Goal: Obtain resource: Obtain resource

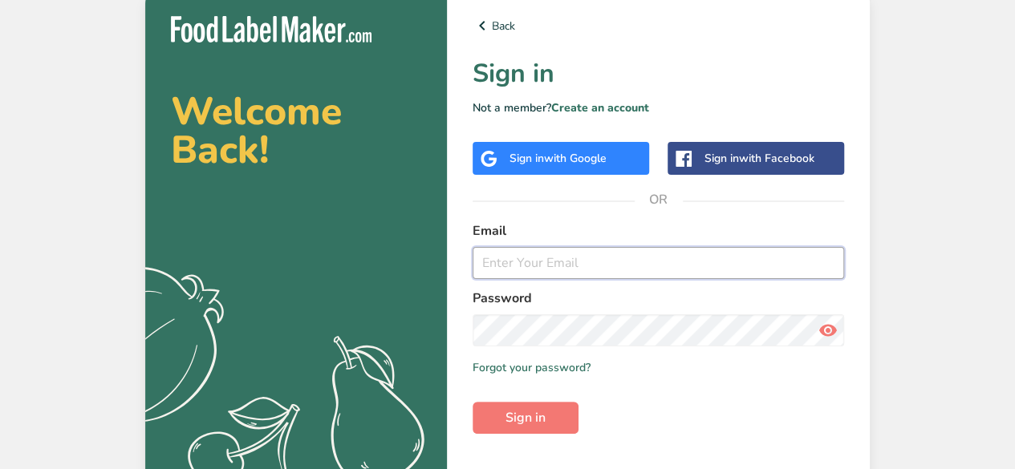
click at [533, 254] on input "email" at bounding box center [657, 263] width 371 height 32
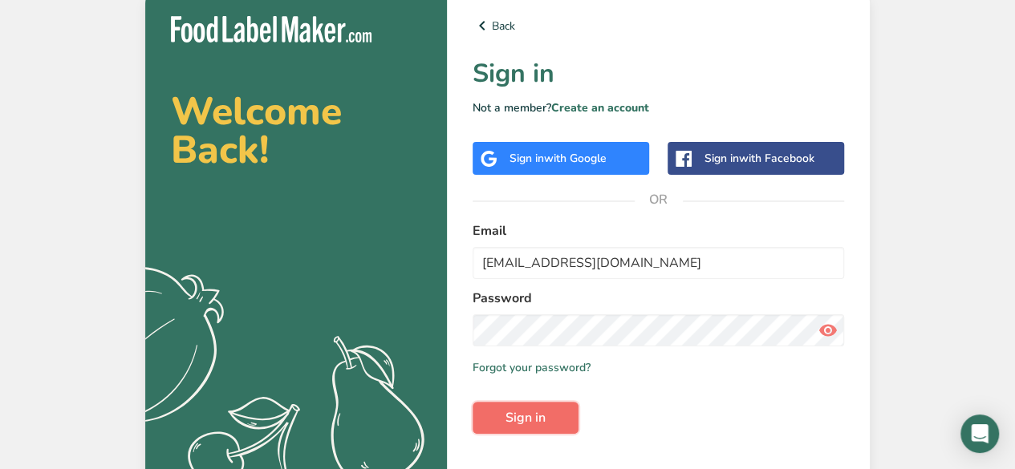
click at [533, 407] on button "Sign in" at bounding box center [525, 418] width 106 height 32
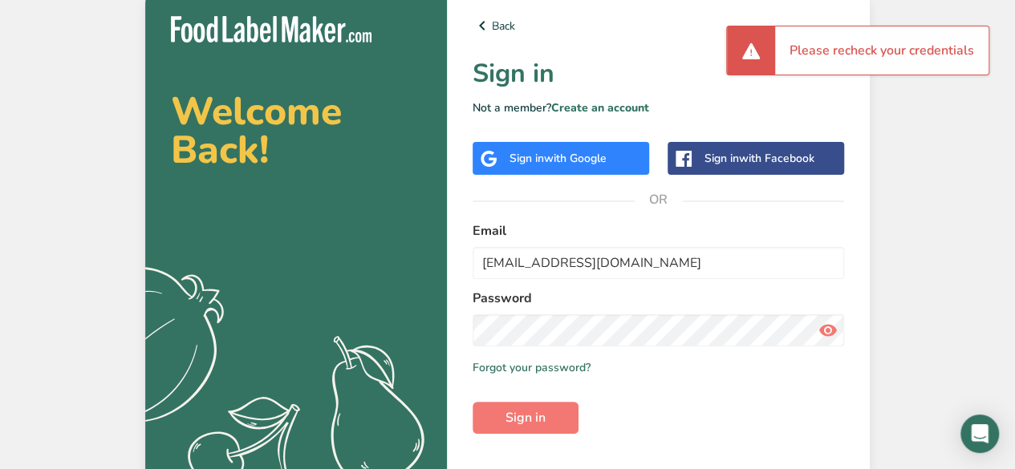
click at [824, 325] on icon at bounding box center [827, 330] width 19 height 29
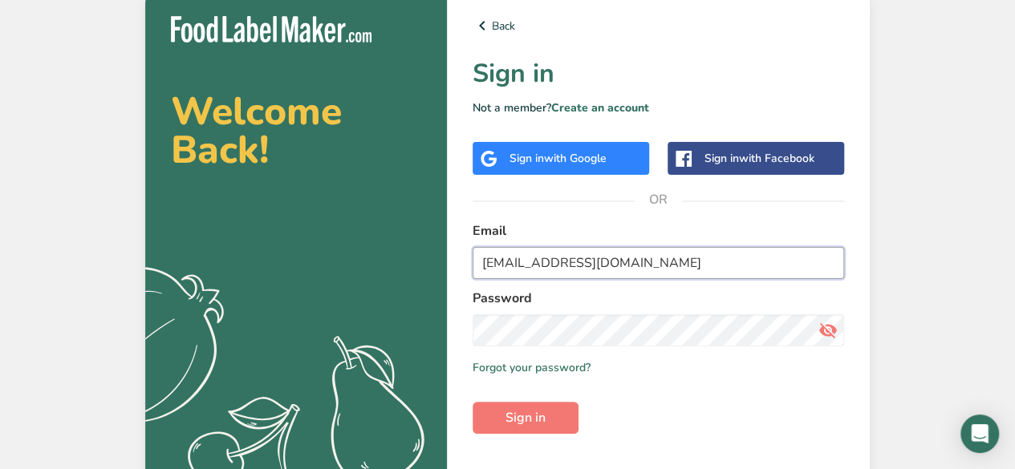
drag, startPoint x: 640, startPoint y: 261, endPoint x: 456, endPoint y: 256, distance: 184.5
click at [456, 256] on div "Back Sign in Not a member? Create an account Sign in with Google Sign in with F…" at bounding box center [658, 256] width 423 height 533
click at [539, 264] on input "[EMAIL_ADDRESS][DOMAIN_NAME]" at bounding box center [657, 263] width 371 height 32
drag, startPoint x: 531, startPoint y: 264, endPoint x: 504, endPoint y: 263, distance: 26.5
click at [504, 263] on input "[EMAIL_ADDRESS][DOMAIN_NAME]" at bounding box center [657, 263] width 371 height 32
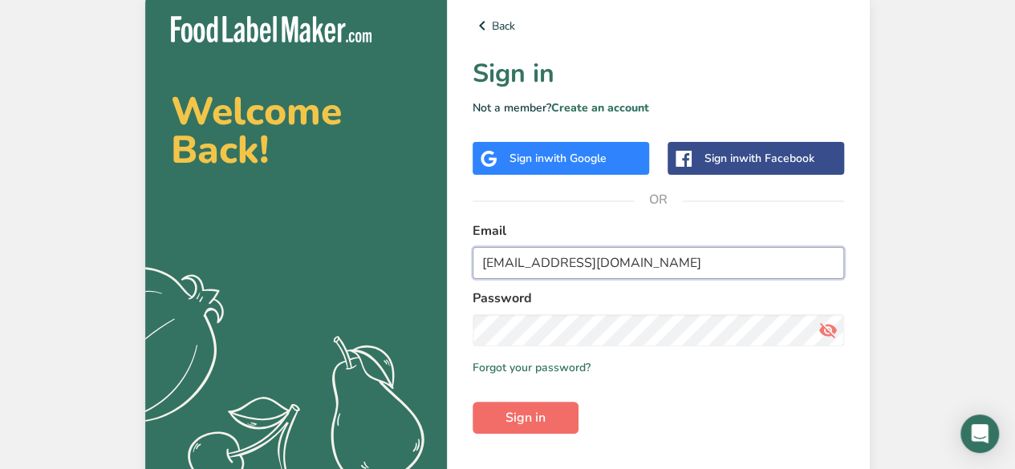
type input "[EMAIL_ADDRESS][DOMAIN_NAME]"
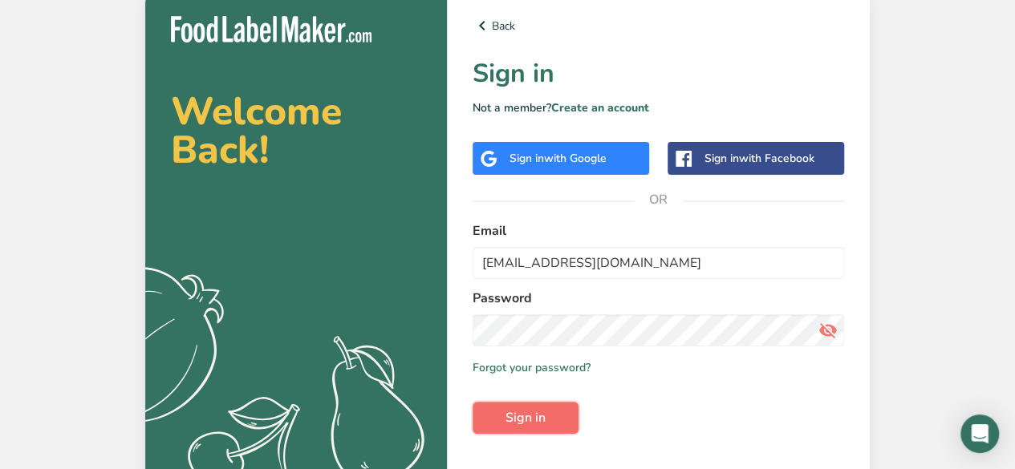
click at [545, 412] on button "Sign in" at bounding box center [525, 418] width 106 height 32
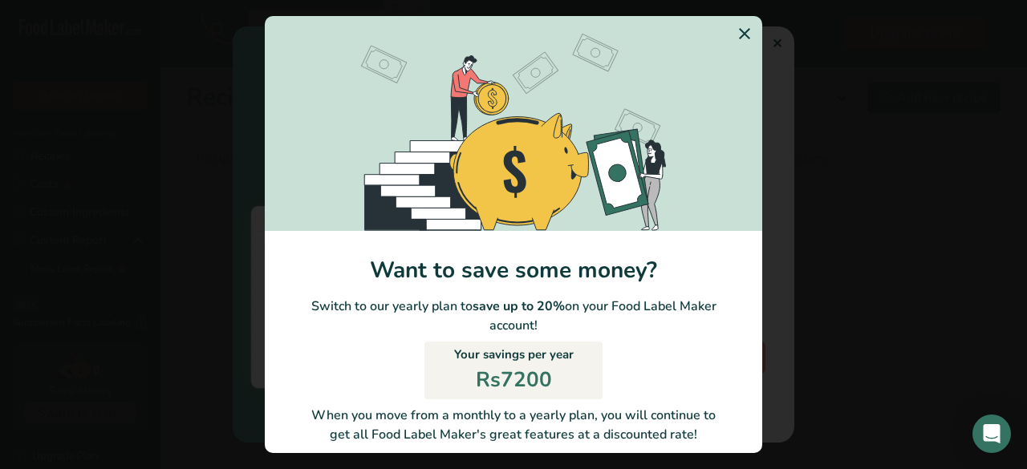
click at [735, 34] on icon "Switch to Yearly Modal" at bounding box center [744, 33] width 19 height 29
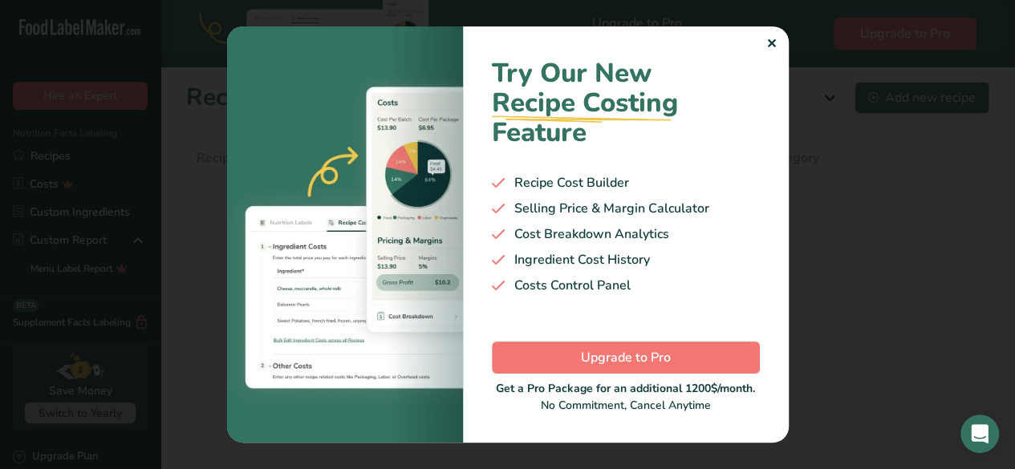
click at [768, 49] on div "✕" at bounding box center [771, 43] width 10 height 19
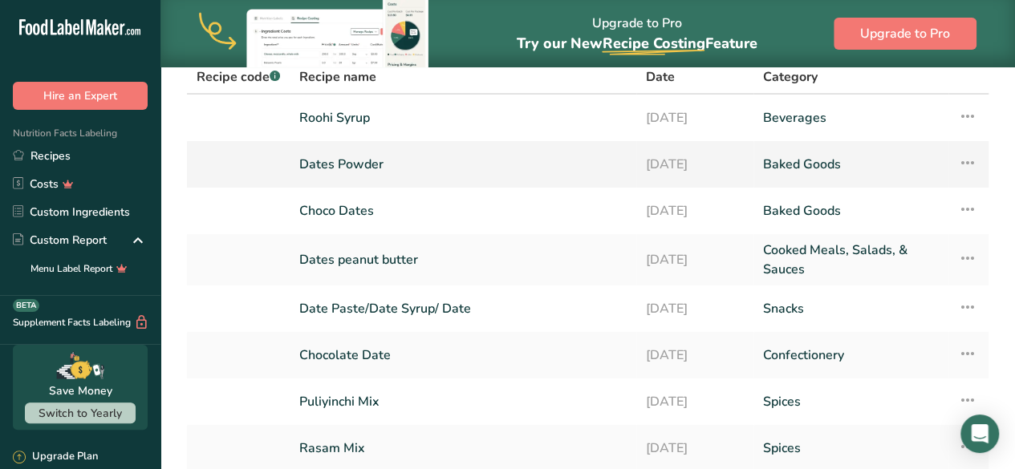
scroll to position [87, 0]
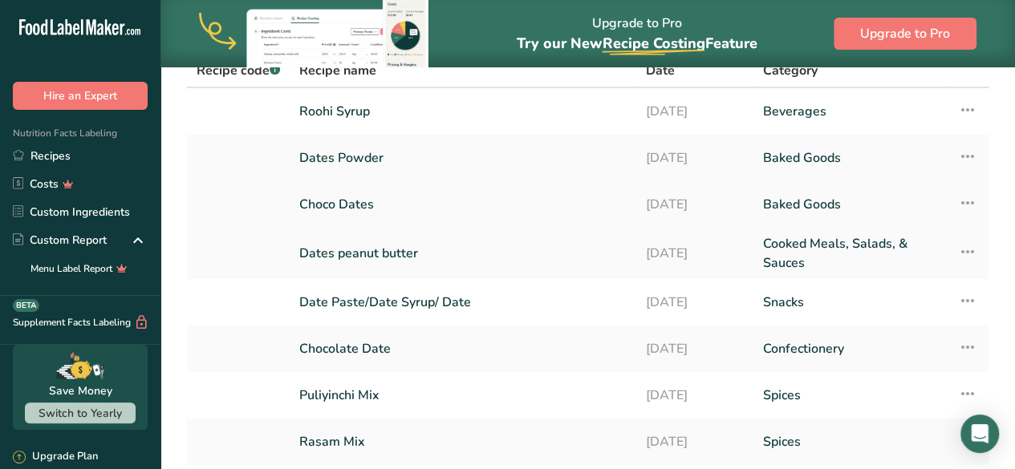
click at [423, 201] on link "Choco Dates" at bounding box center [462, 205] width 327 height 34
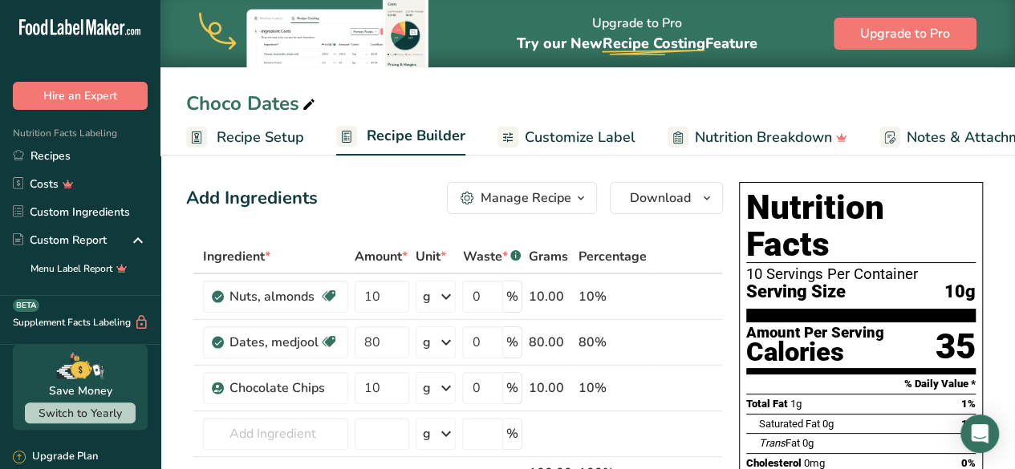
click at [581, 128] on span "Customize Label" at bounding box center [580, 138] width 111 height 22
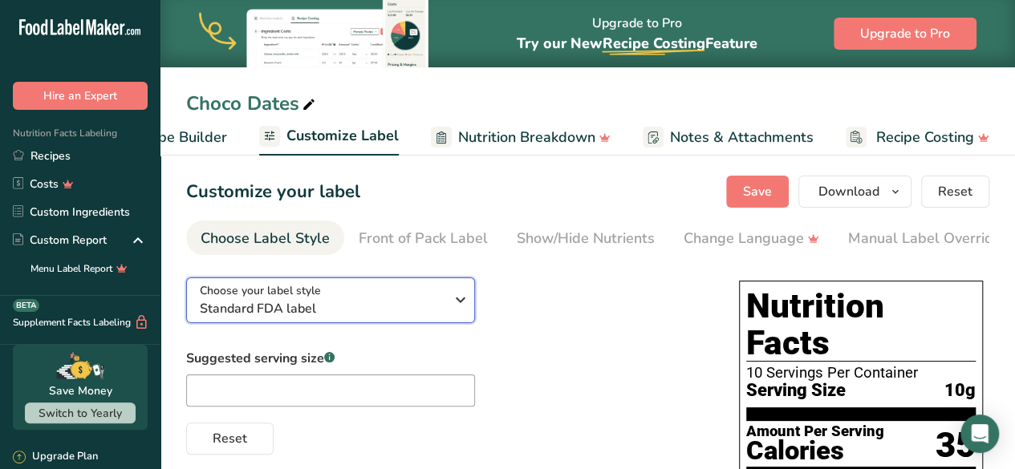
click at [454, 298] on icon "button" at bounding box center [460, 300] width 19 height 29
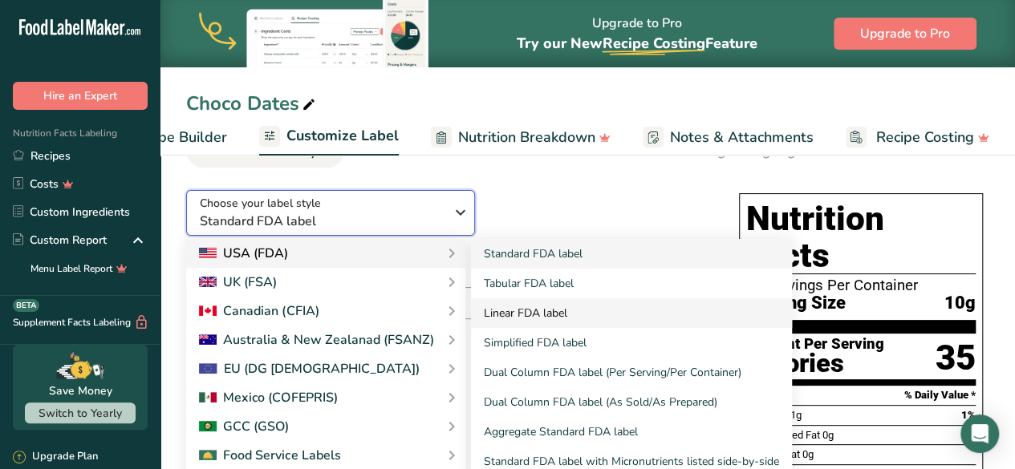
scroll to position [95, 0]
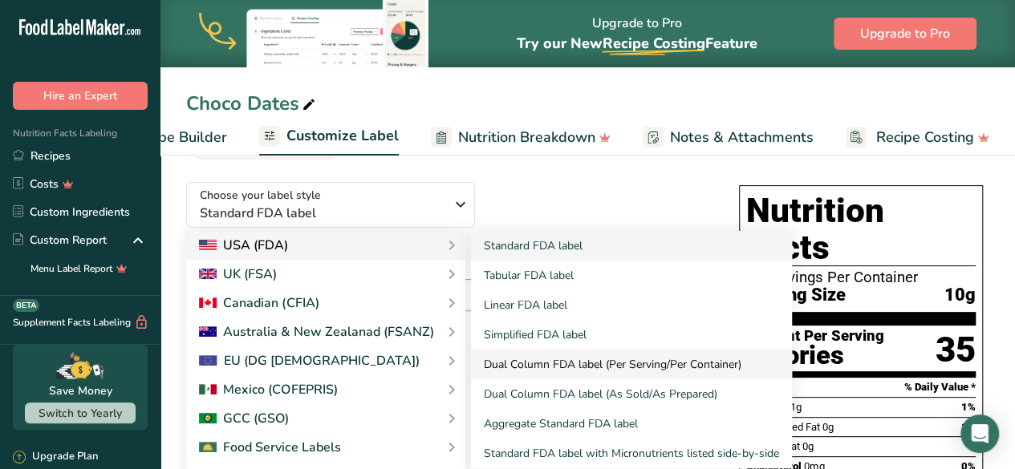
click at [618, 358] on link "Dual Column FDA label (Per Serving/Per Container)" at bounding box center [631, 365] width 321 height 30
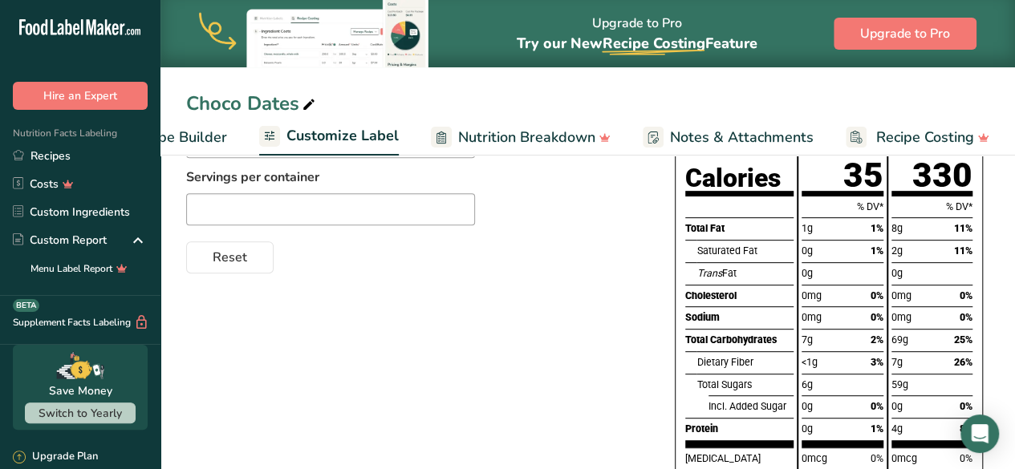
scroll to position [0, 0]
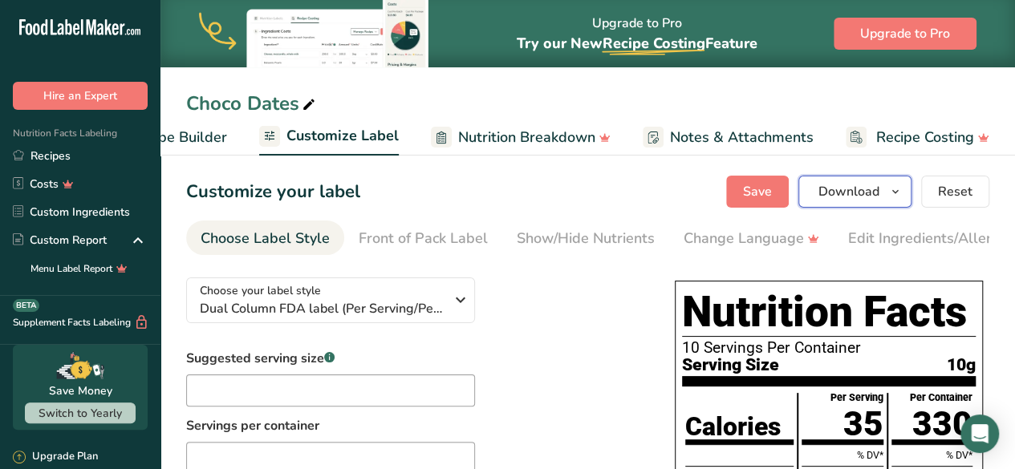
click at [892, 197] on icon "button" at bounding box center [895, 192] width 13 height 20
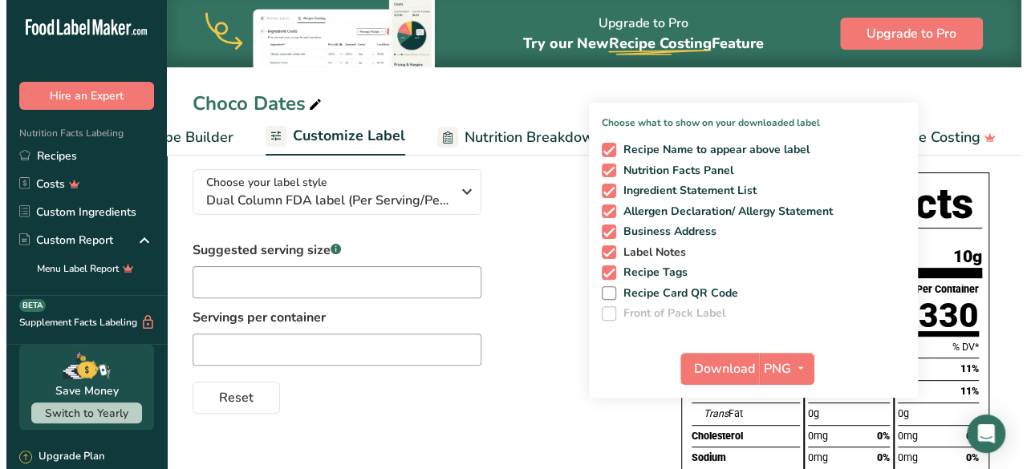
scroll to position [112, 0]
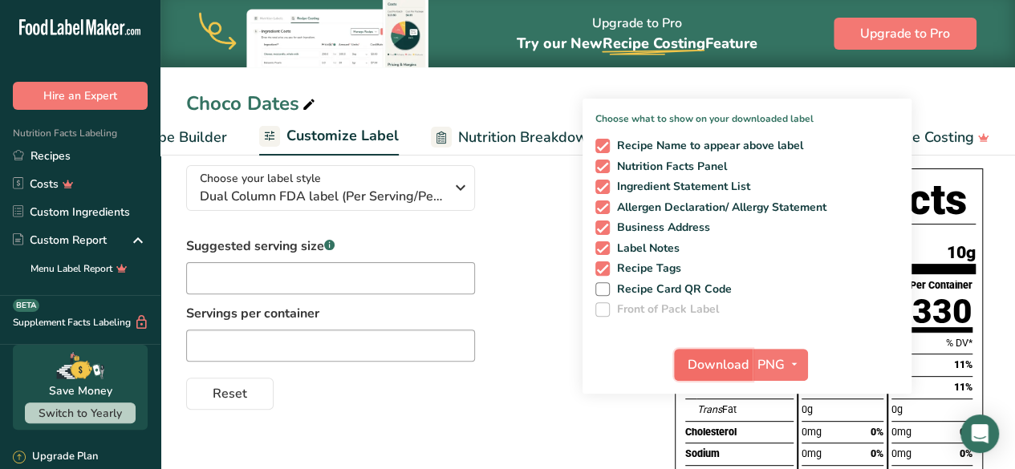
click at [738, 363] on span "Download" at bounding box center [717, 364] width 61 height 19
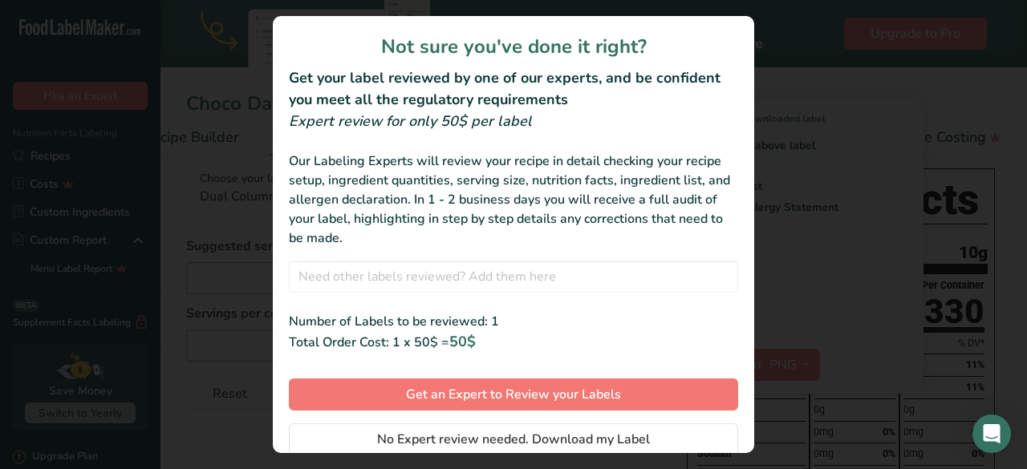
scroll to position [55, 0]
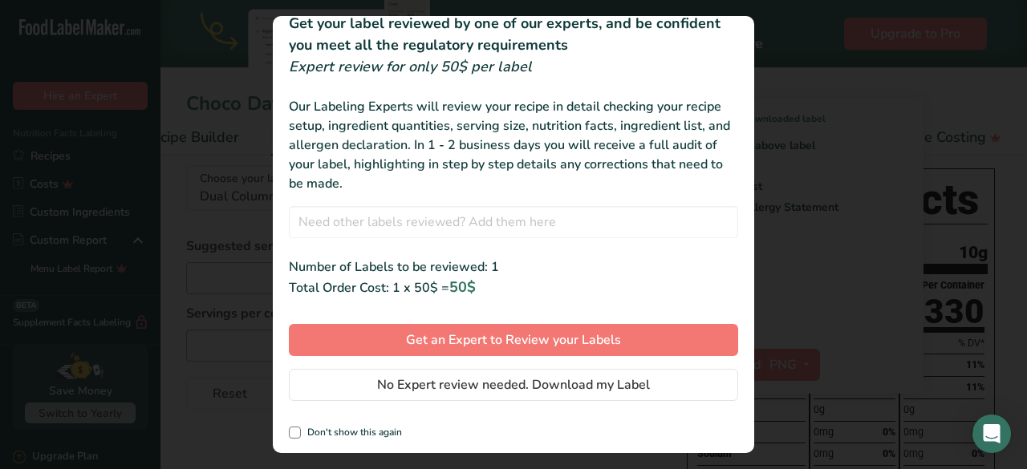
click at [804, 62] on div "review labels modal" at bounding box center [513, 234] width 1027 height 469
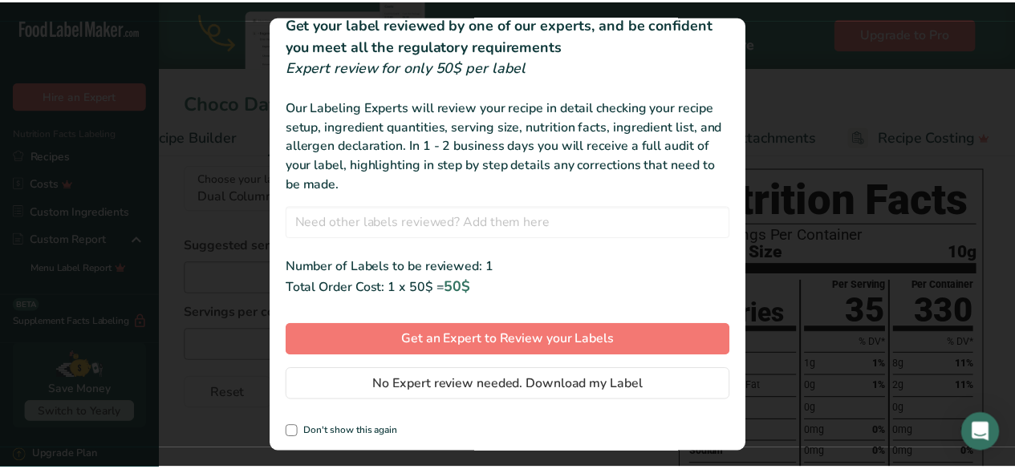
scroll to position [0, 0]
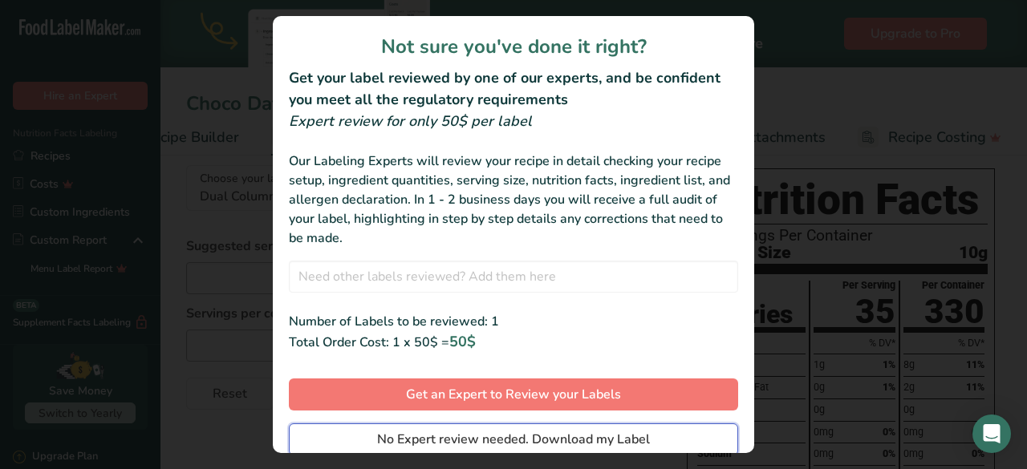
click at [395, 444] on span "No Expert review needed. Download my Label" at bounding box center [513, 439] width 273 height 19
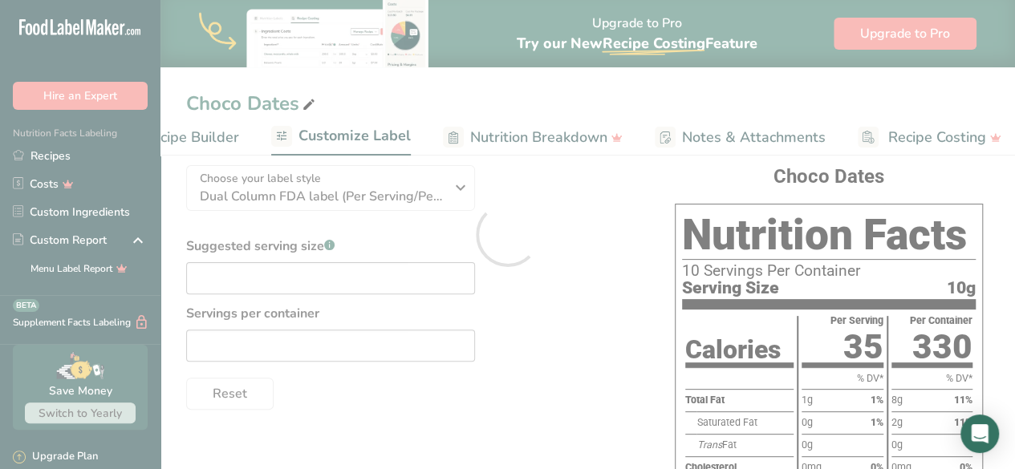
click at [905, 187] on div at bounding box center [507, 234] width 1015 height 469
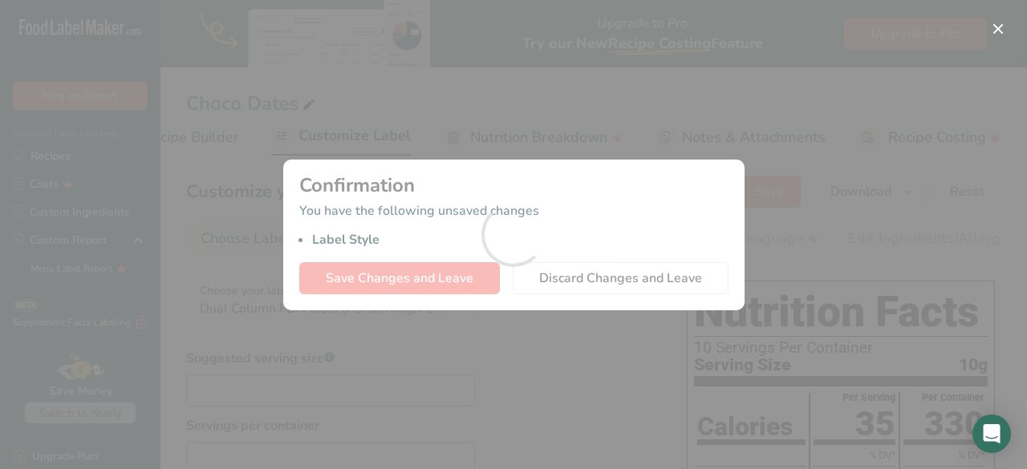
click at [619, 278] on div at bounding box center [513, 234] width 1027 height 469
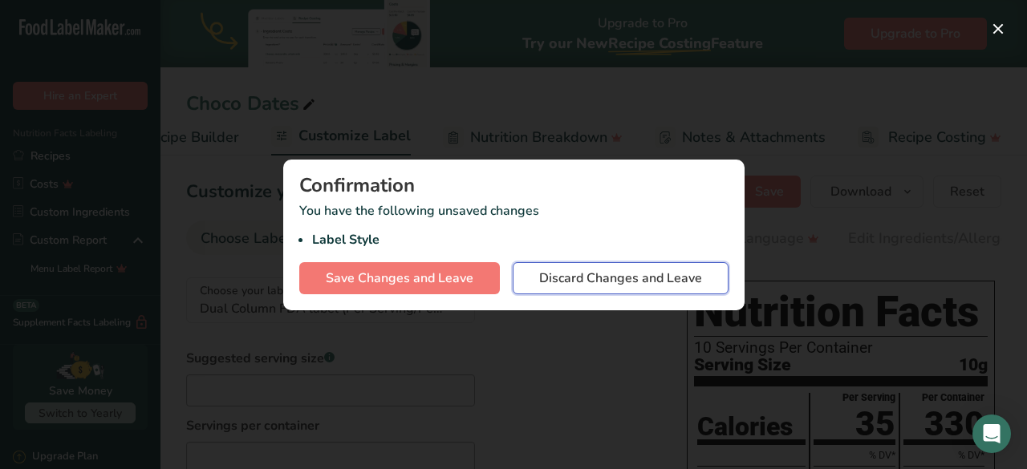
click at [619, 278] on span "Discard Changes and Leave" at bounding box center [620, 278] width 163 height 19
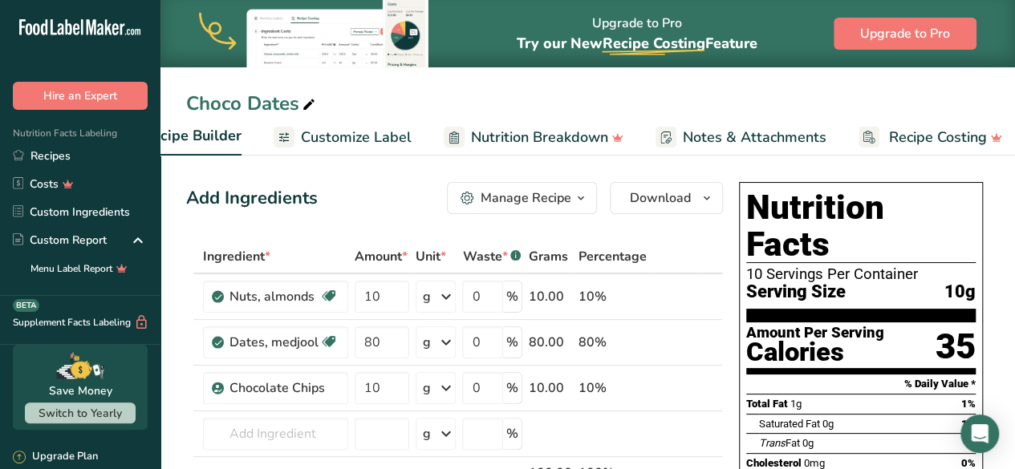
click at [366, 139] on span "Customize Label" at bounding box center [356, 138] width 111 height 22
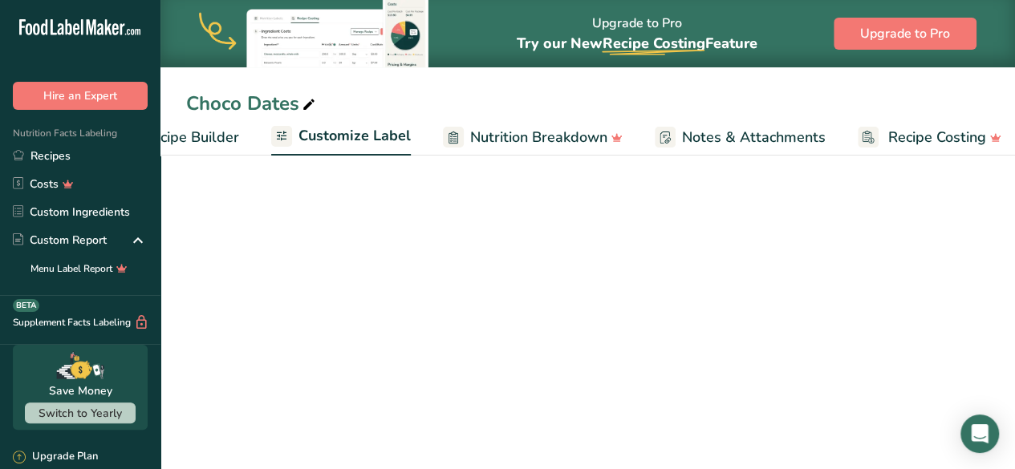
scroll to position [0, 236]
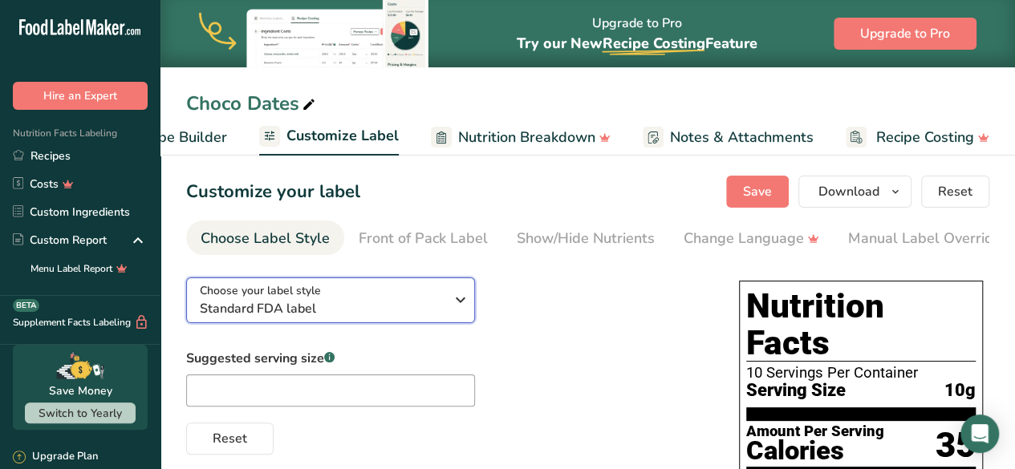
click at [458, 312] on icon "button" at bounding box center [460, 300] width 19 height 29
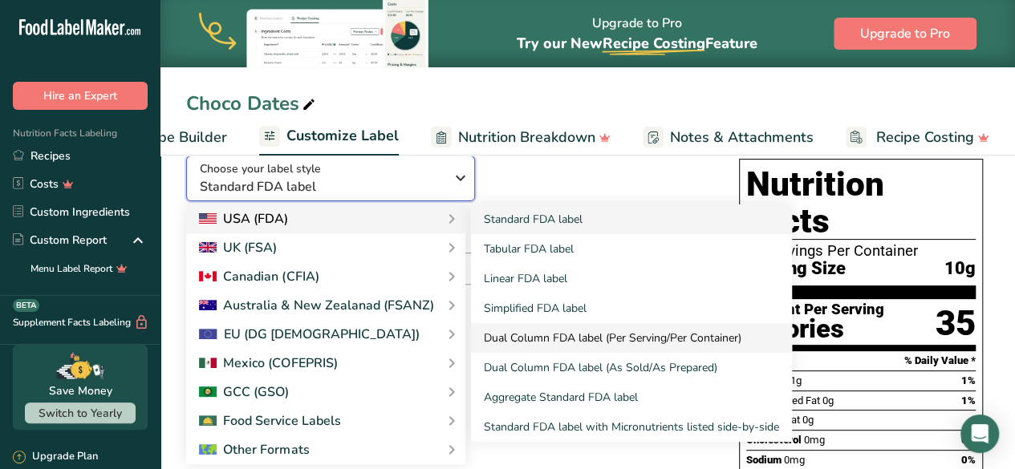
scroll to position [128, 0]
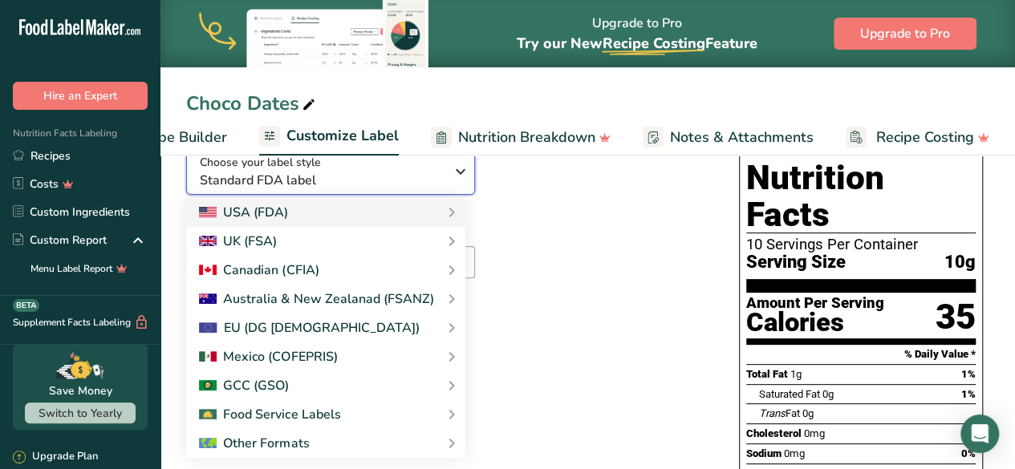
click at [452, 185] on icon "button" at bounding box center [460, 171] width 19 height 29
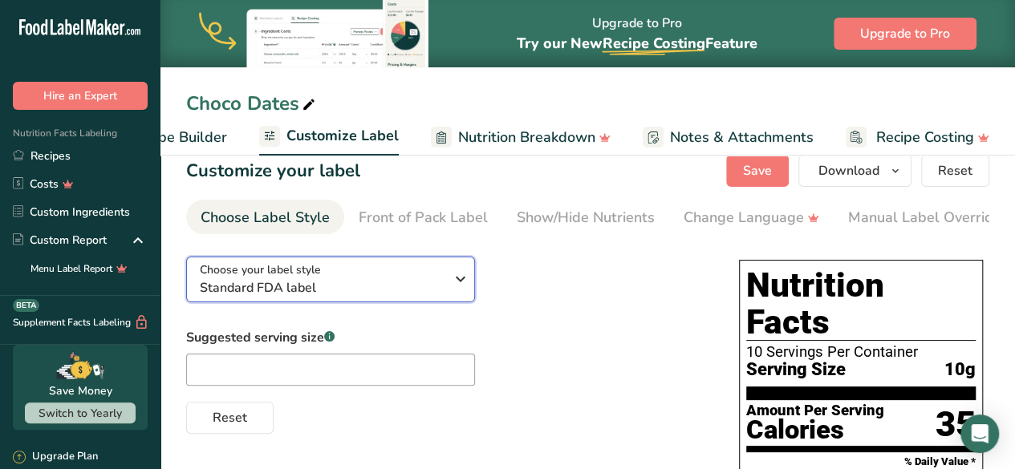
scroll to position [20, 0]
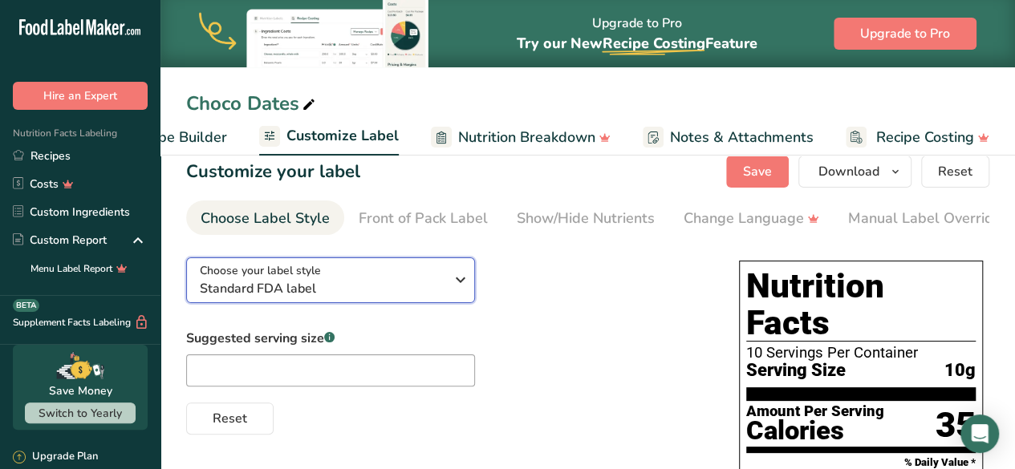
click at [456, 290] on icon "button" at bounding box center [460, 279] width 19 height 29
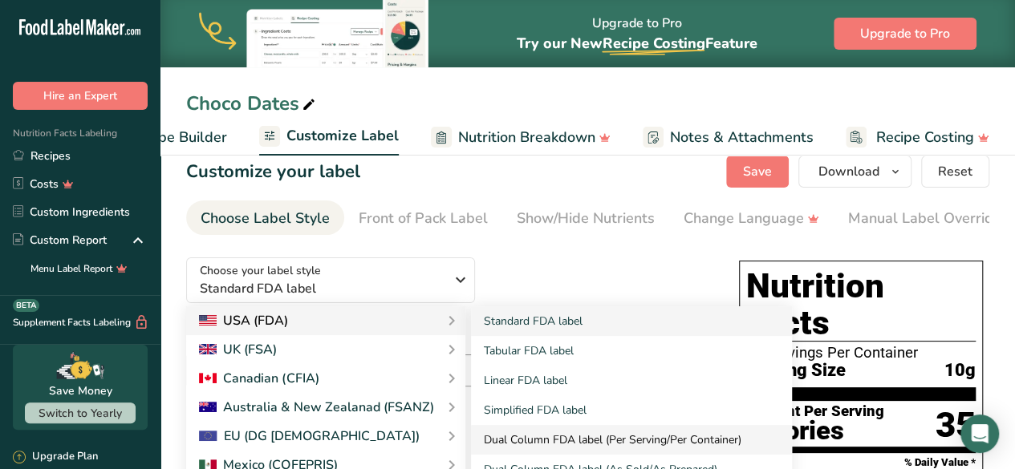
click at [580, 440] on link "Dual Column FDA label (Per Serving/Per Container)" at bounding box center [631, 440] width 321 height 30
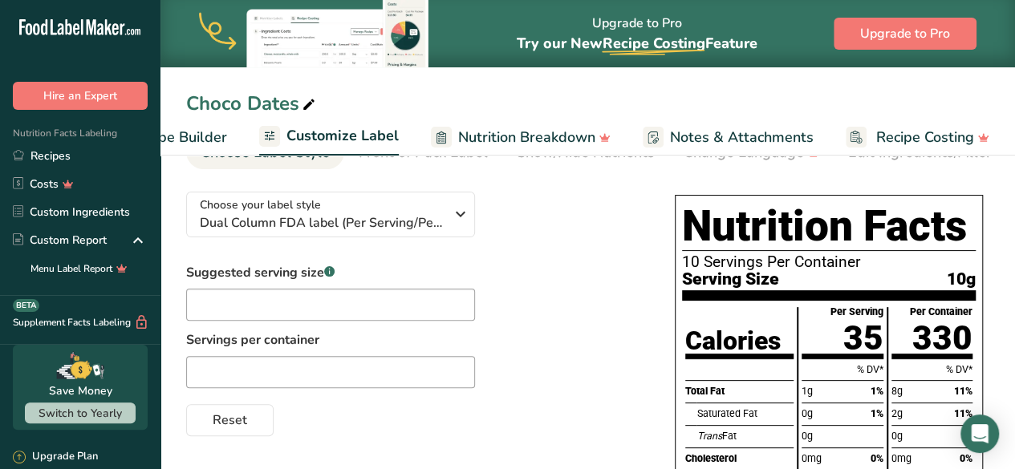
scroll to position [0, 0]
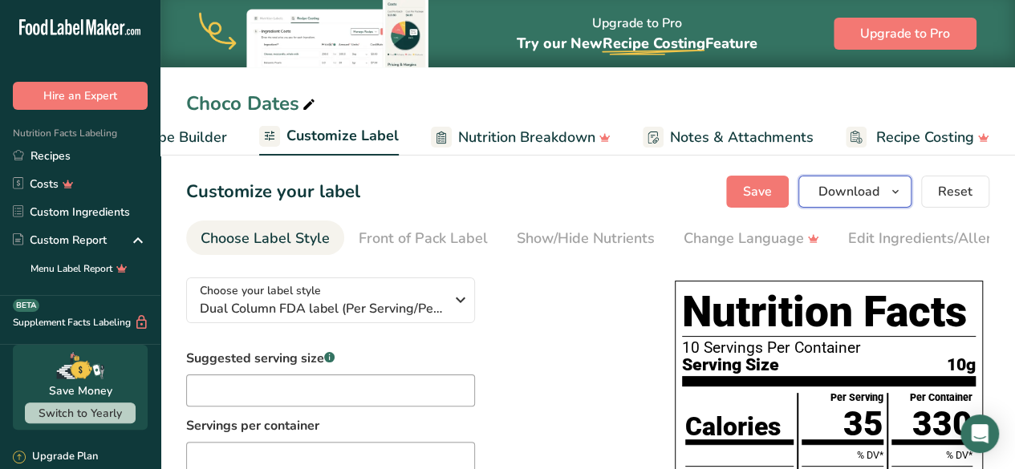
click at [882, 196] on button "Download" at bounding box center [854, 192] width 113 height 32
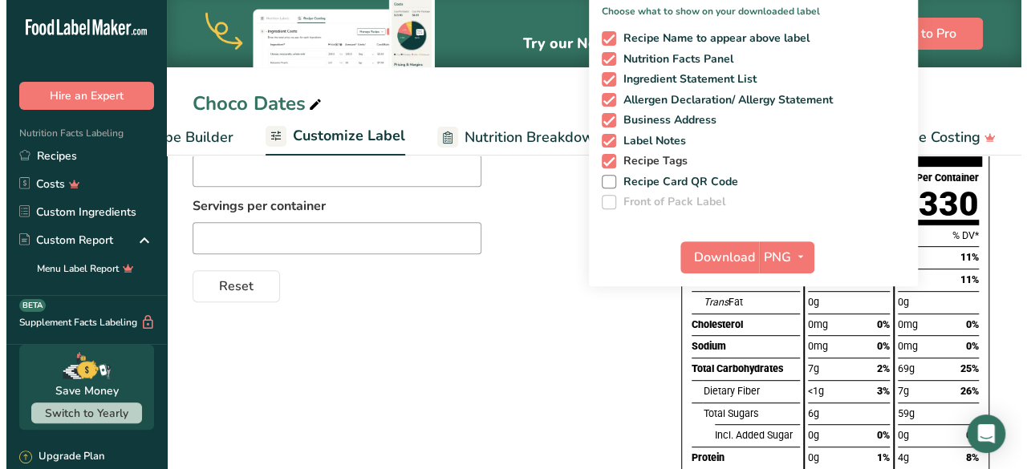
scroll to position [221, 0]
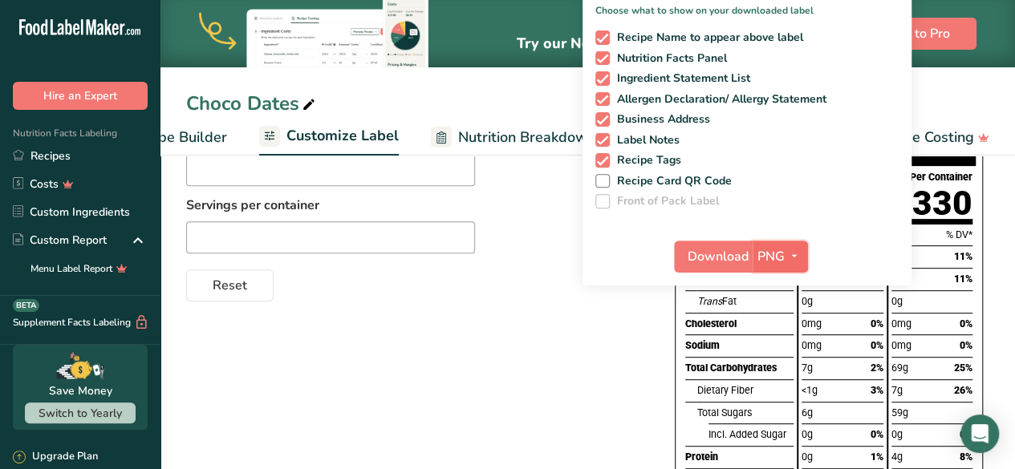
click at [787, 257] on span "button" at bounding box center [793, 256] width 19 height 19
click at [784, 362] on link "PDF" at bounding box center [781, 368] width 51 height 26
click at [715, 248] on span "Download" at bounding box center [718, 256] width 61 height 19
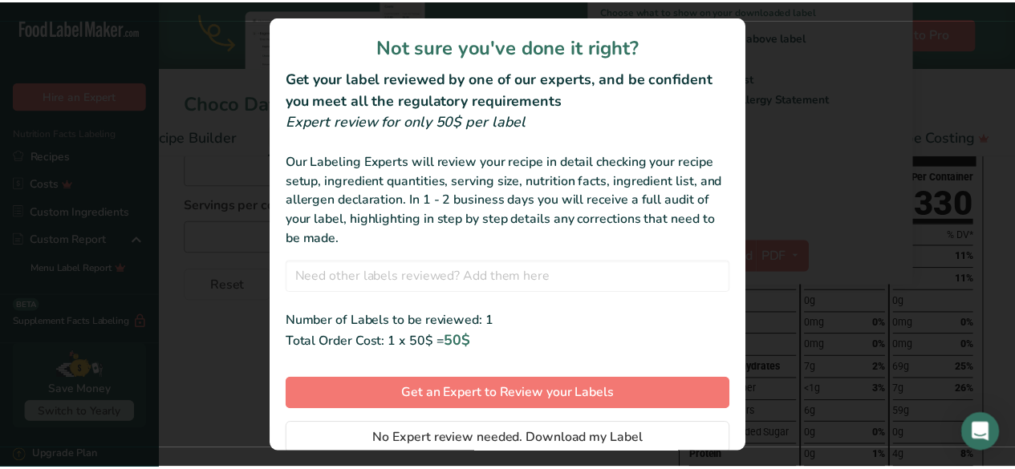
scroll to position [55, 0]
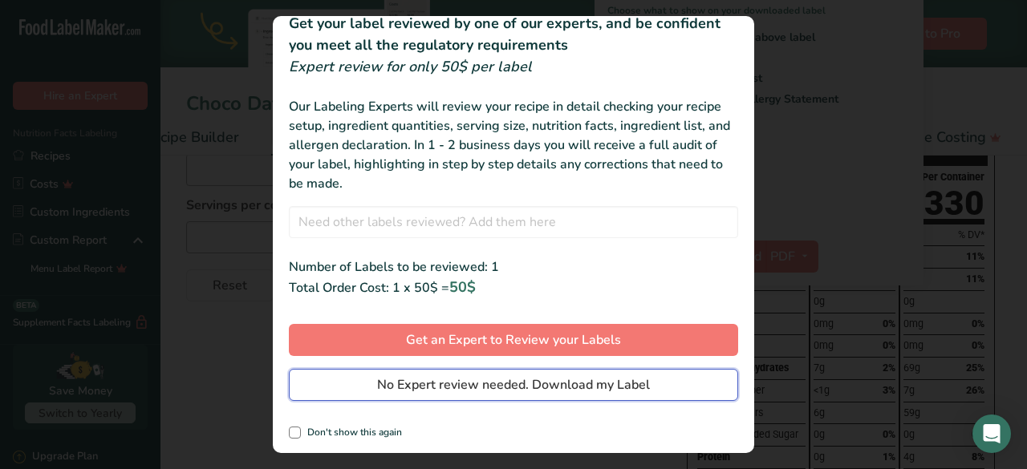
click at [580, 381] on span "No Expert review needed. Download my Label" at bounding box center [513, 384] width 273 height 19
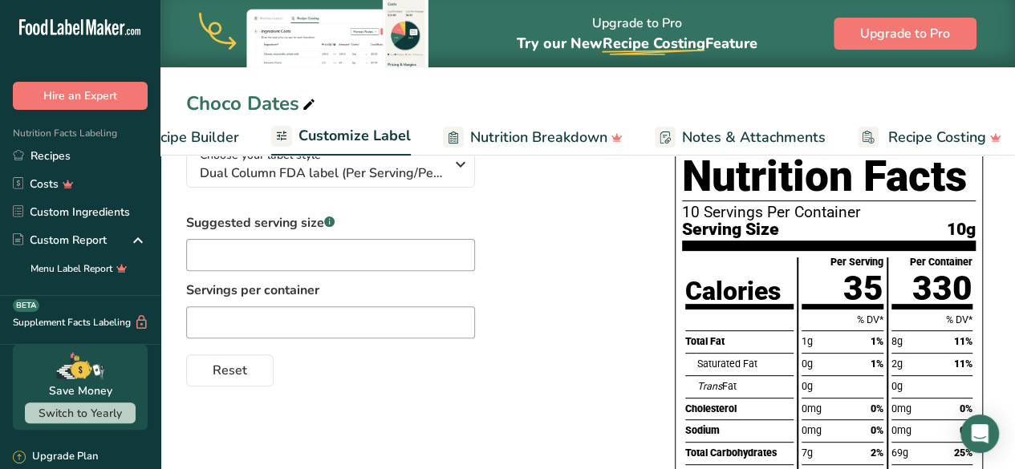
scroll to position [0, 0]
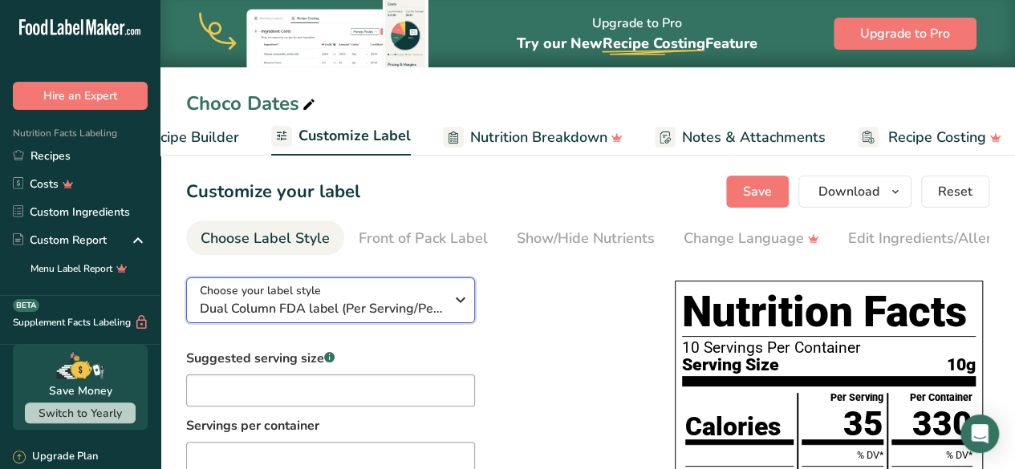
click at [462, 301] on icon "button" at bounding box center [460, 300] width 19 height 29
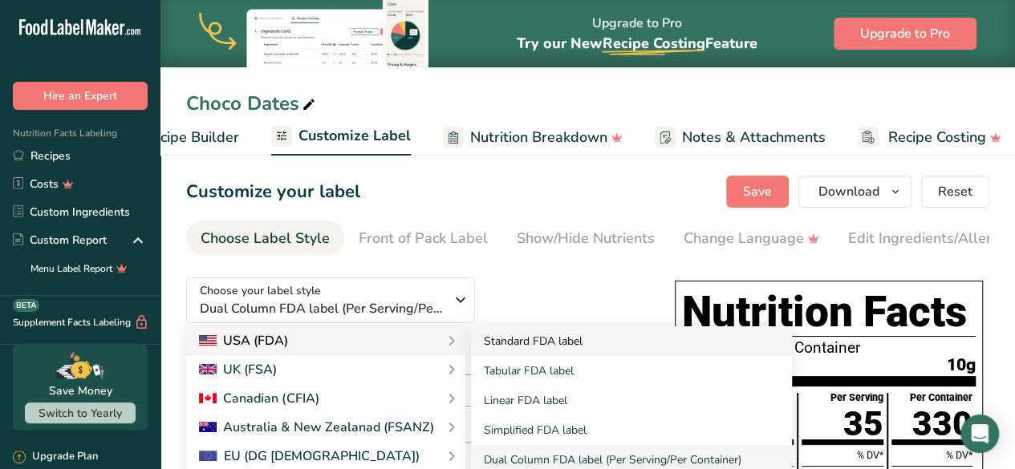
click at [573, 346] on link "Standard FDA label" at bounding box center [631, 341] width 321 height 30
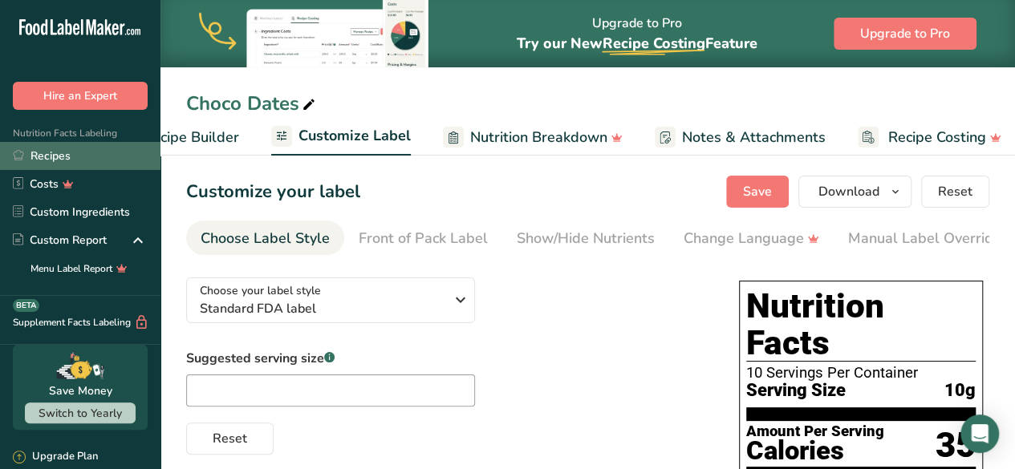
click at [79, 148] on link "Recipes" at bounding box center [80, 156] width 160 height 28
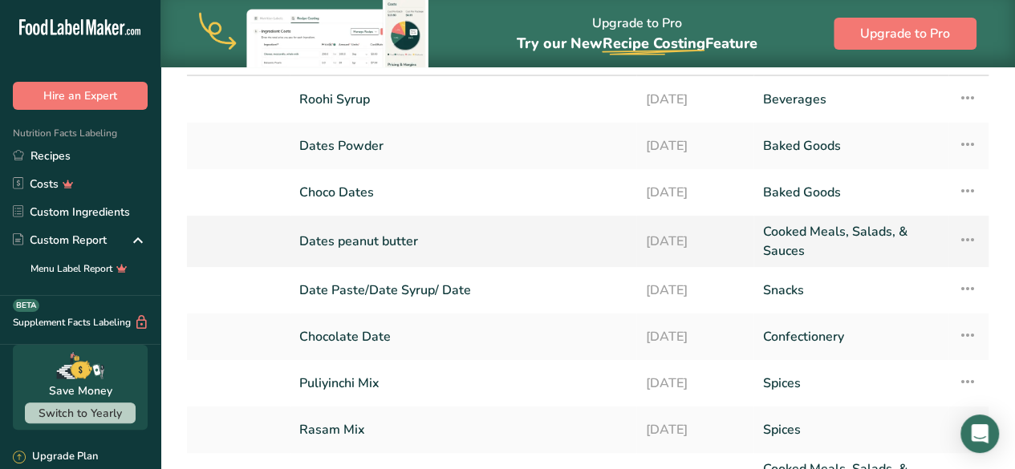
scroll to position [109, 0]
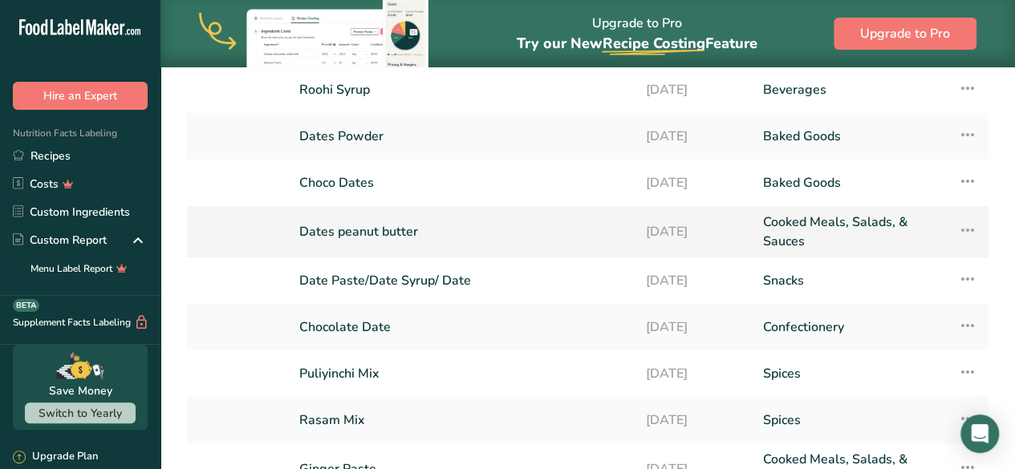
click at [435, 237] on link "Dates peanut butter" at bounding box center [462, 232] width 327 height 38
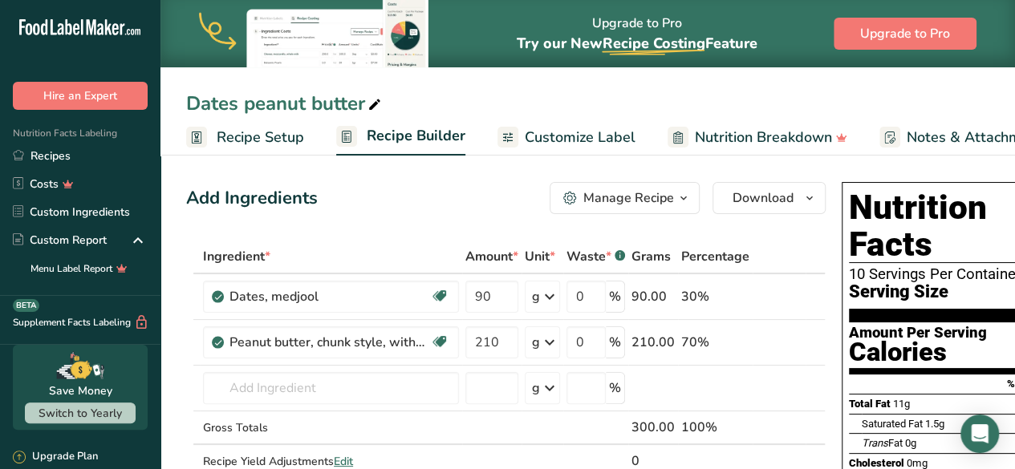
click at [564, 146] on span "Customize Label" at bounding box center [580, 138] width 111 height 22
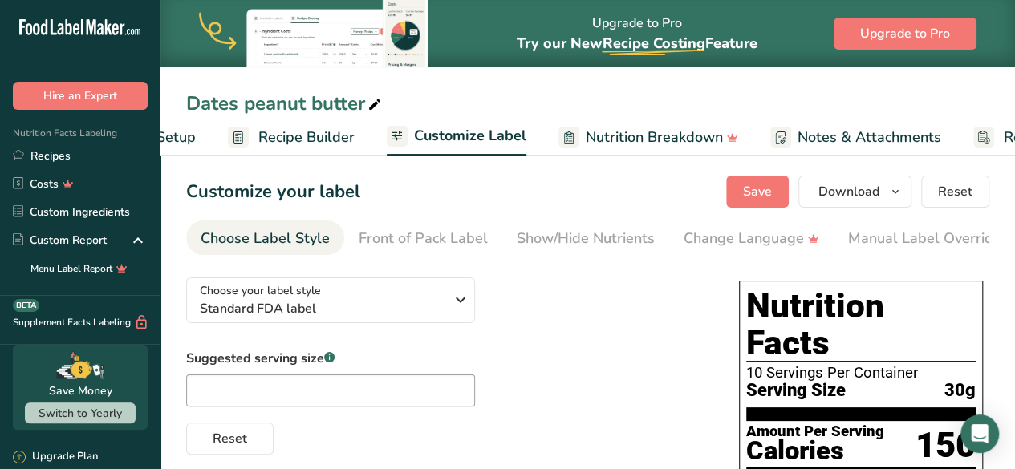
scroll to position [0, 236]
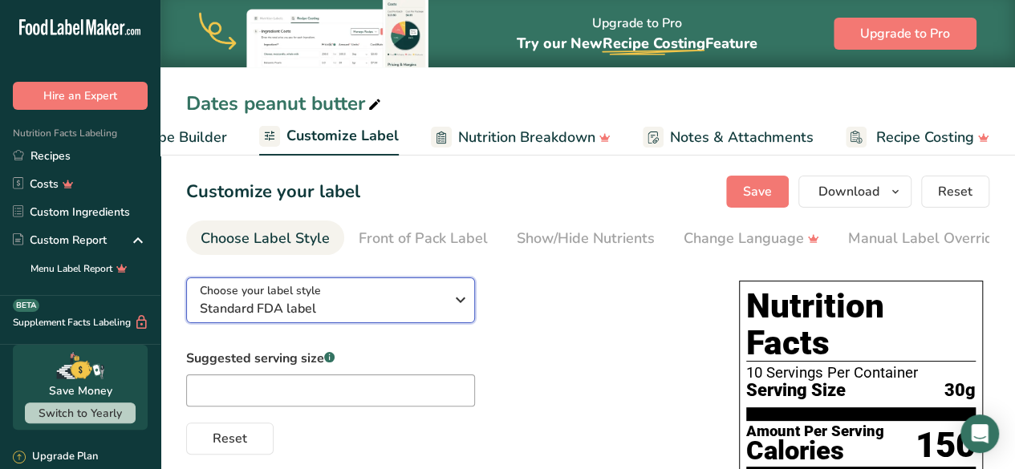
click at [466, 302] on icon "button" at bounding box center [460, 300] width 19 height 29
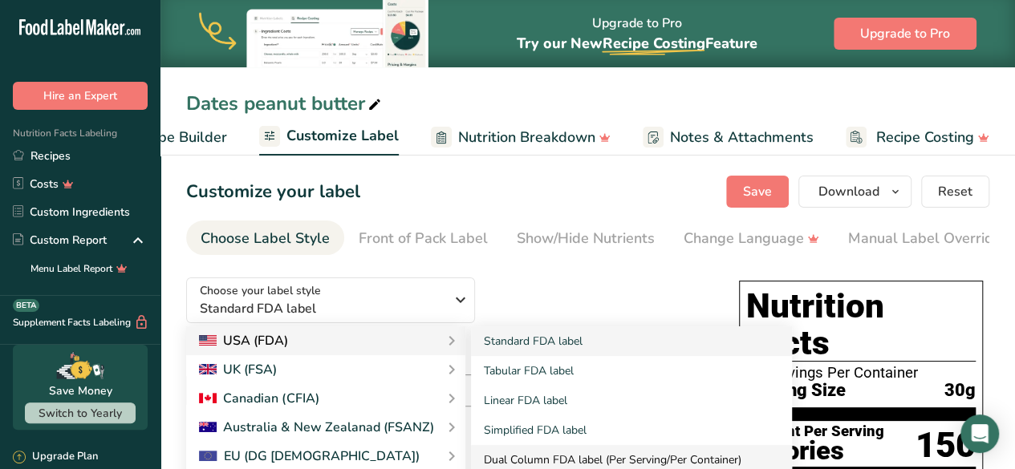
click at [536, 461] on link "Dual Column FDA label (Per Serving/Per Container)" at bounding box center [631, 460] width 321 height 30
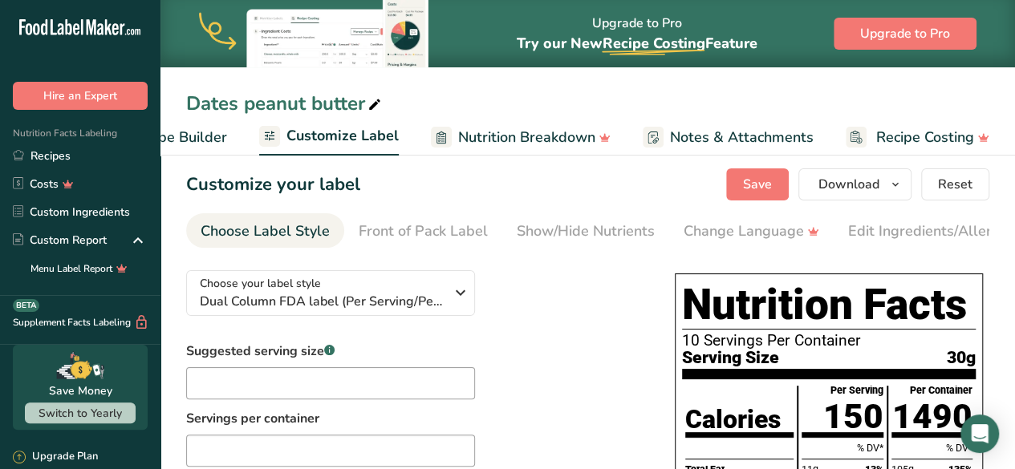
scroll to position [0, 0]
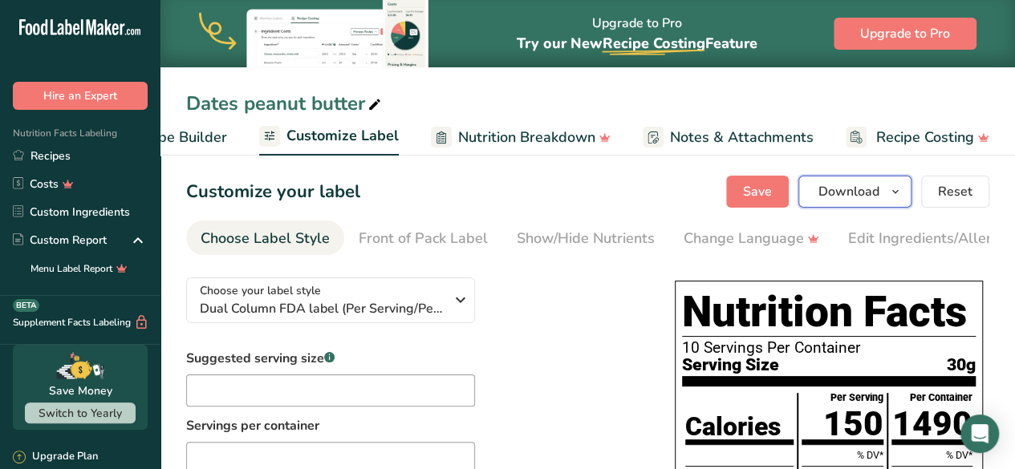
click at [898, 192] on icon "button" at bounding box center [895, 192] width 13 height 20
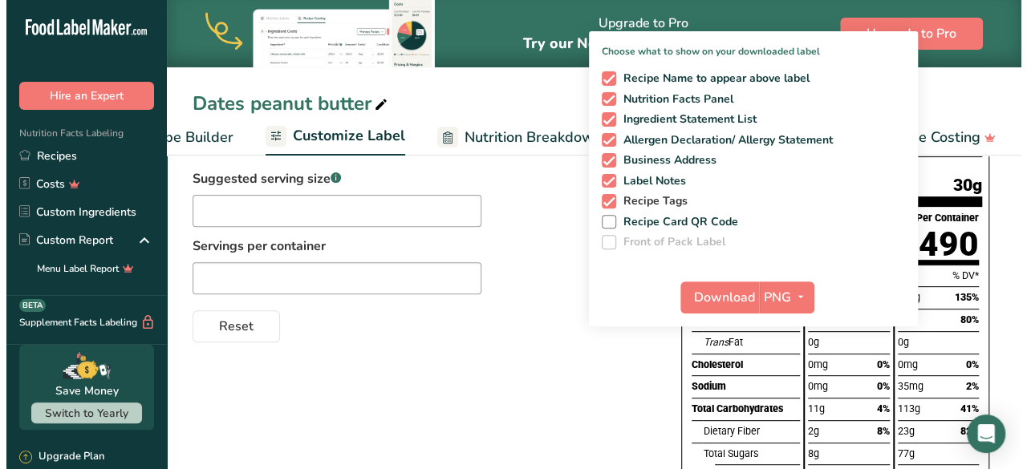
scroll to position [183, 0]
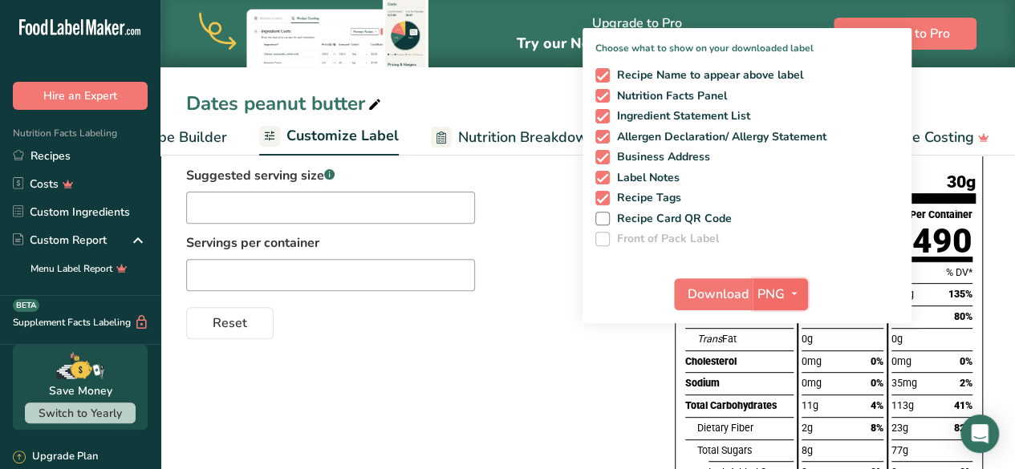
click at [790, 284] on icon "button" at bounding box center [794, 294] width 13 height 20
click at [786, 402] on link "PDF" at bounding box center [781, 406] width 51 height 26
click at [728, 285] on span "Download" at bounding box center [718, 294] width 61 height 19
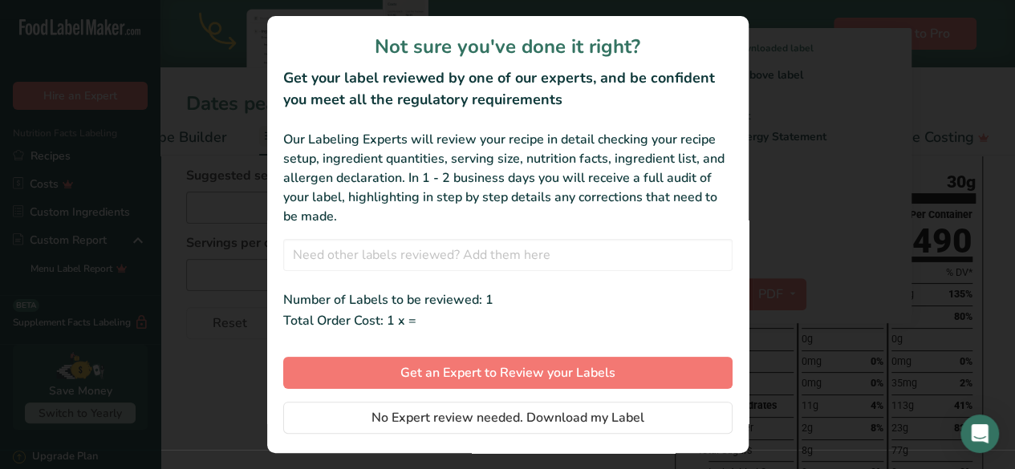
scroll to position [0, 224]
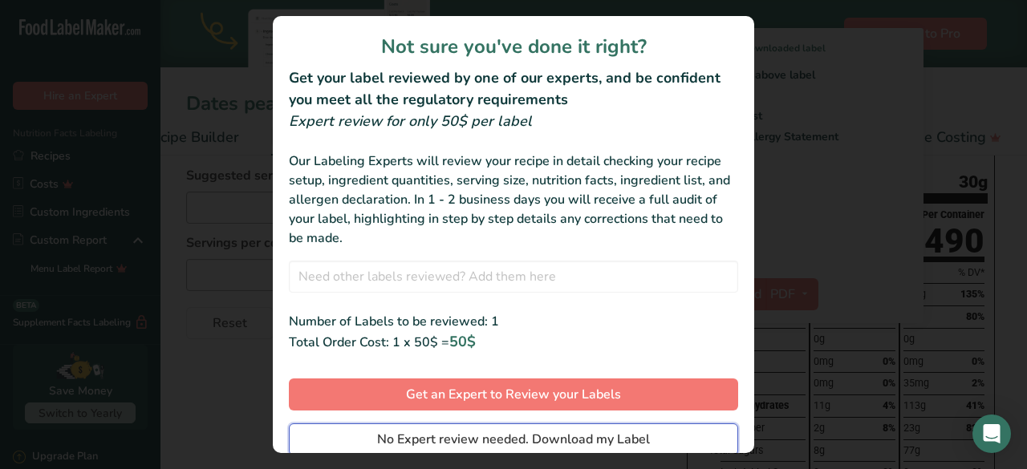
click at [550, 442] on span "No Expert review needed. Download my Label" at bounding box center [513, 439] width 273 height 19
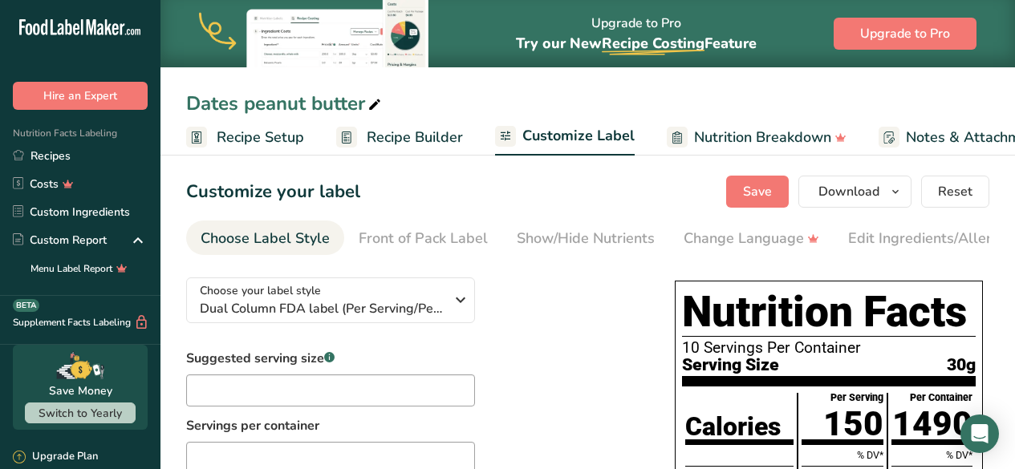
click at [504, 339] on div "Choose your label style Dual Column FDA label (Per Serving/Per Container) USA (…" at bounding box center [414, 393] width 456 height 257
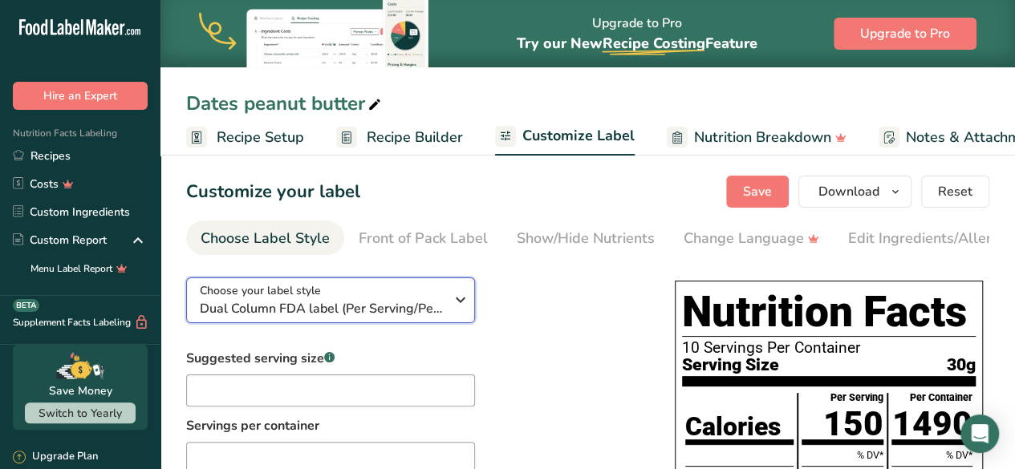
scroll to position [0, 224]
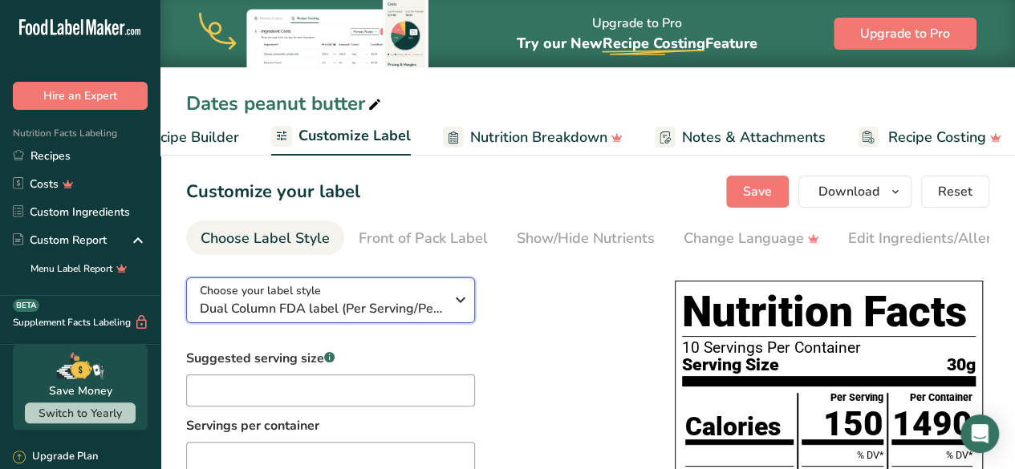
click at [443, 299] on div "Choose your label style Dual Column FDA label (Per Serving/Per Container)" at bounding box center [322, 300] width 245 height 36
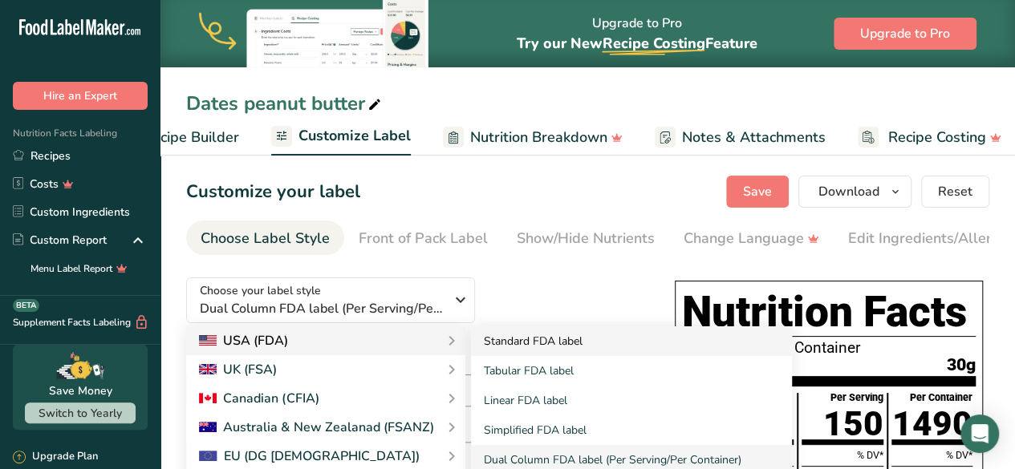
click at [522, 352] on link "Standard FDA label" at bounding box center [631, 341] width 321 height 30
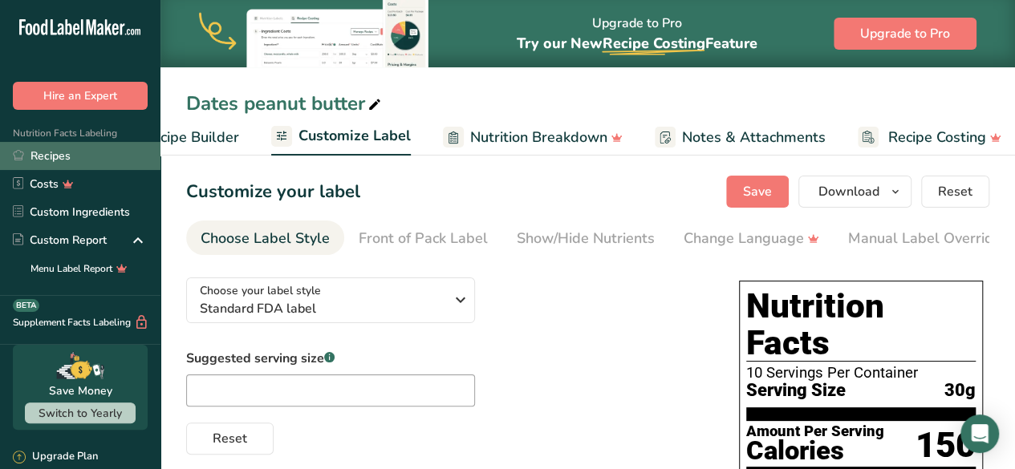
click at [87, 155] on link "Recipes" at bounding box center [80, 156] width 160 height 28
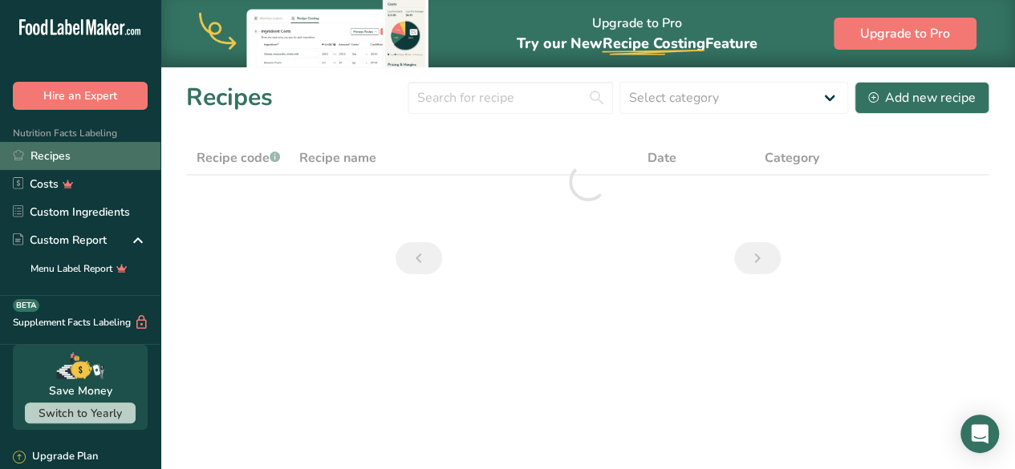
click at [83, 156] on link "Recipes" at bounding box center [80, 156] width 160 height 28
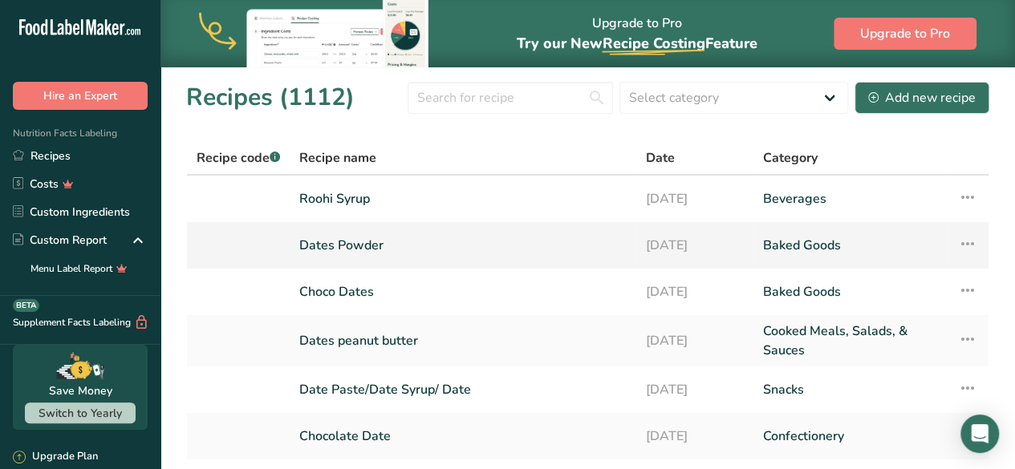
click at [382, 251] on link "Dates Powder" at bounding box center [462, 246] width 327 height 34
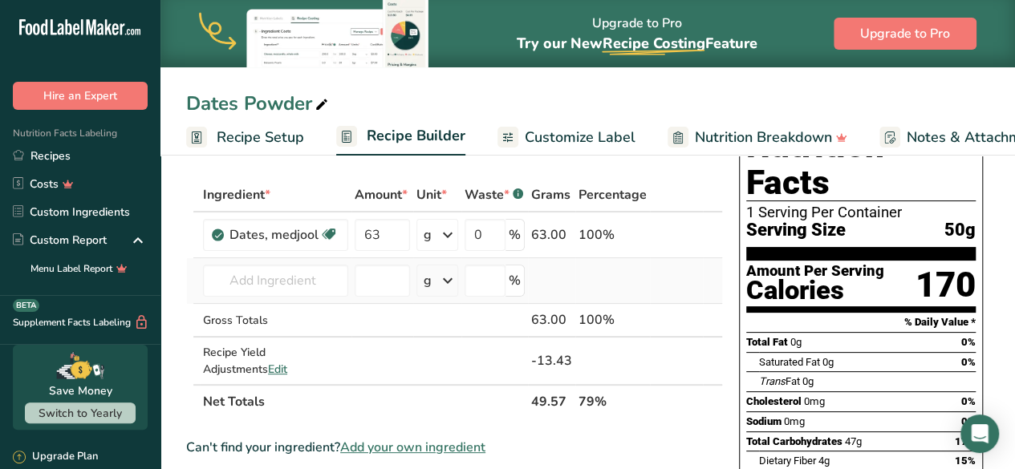
scroll to position [61, 0]
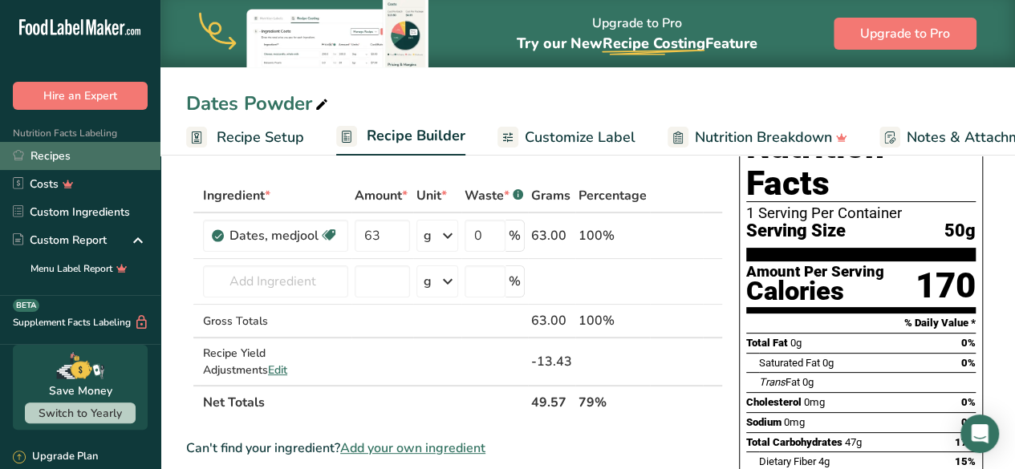
click at [59, 157] on link "Recipes" at bounding box center [80, 156] width 160 height 28
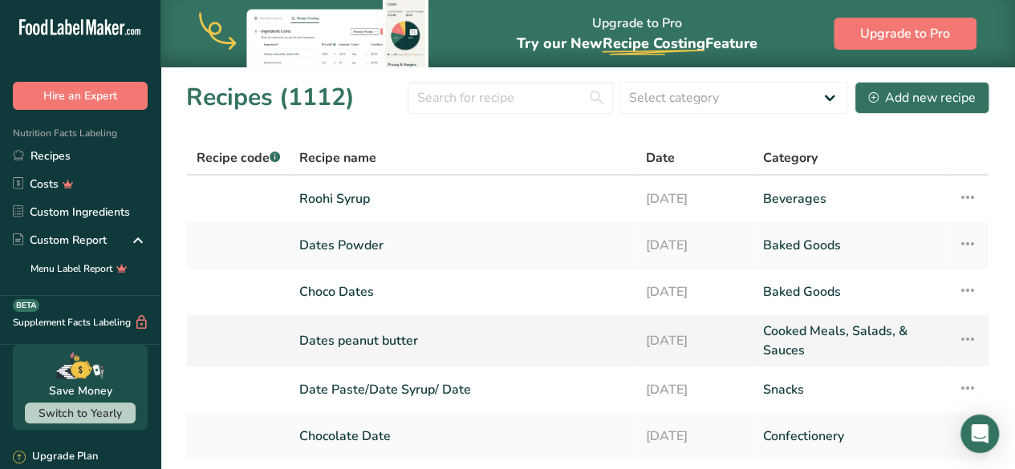
click at [468, 347] on link "Dates peanut butter" at bounding box center [462, 341] width 327 height 38
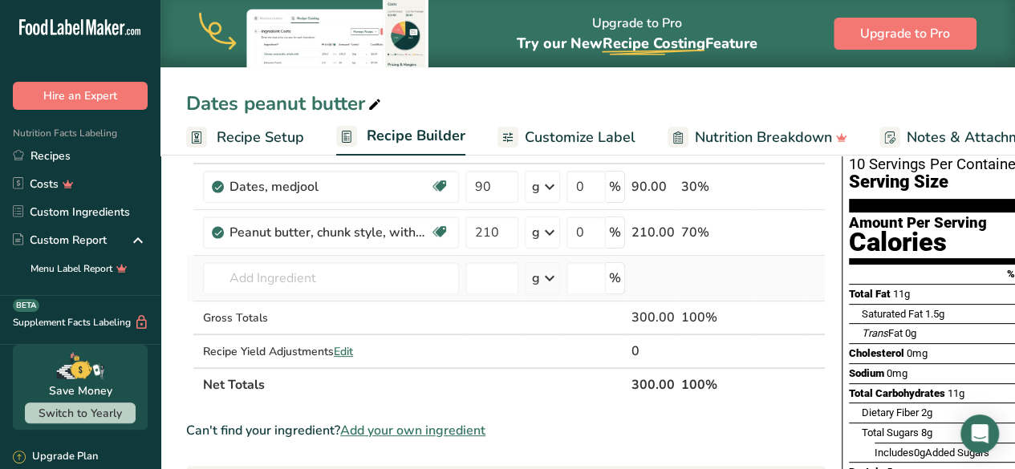
scroll to position [118, 0]
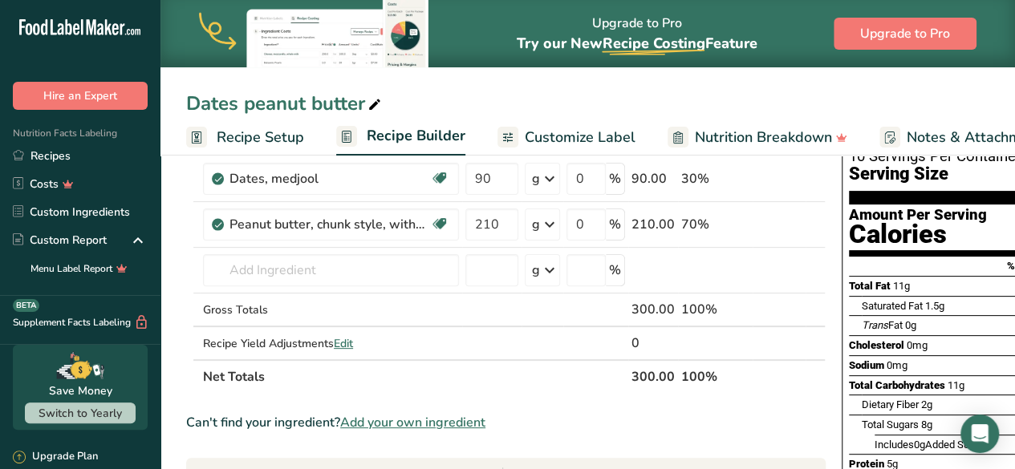
click at [569, 130] on span "Customize Label" at bounding box center [580, 138] width 111 height 22
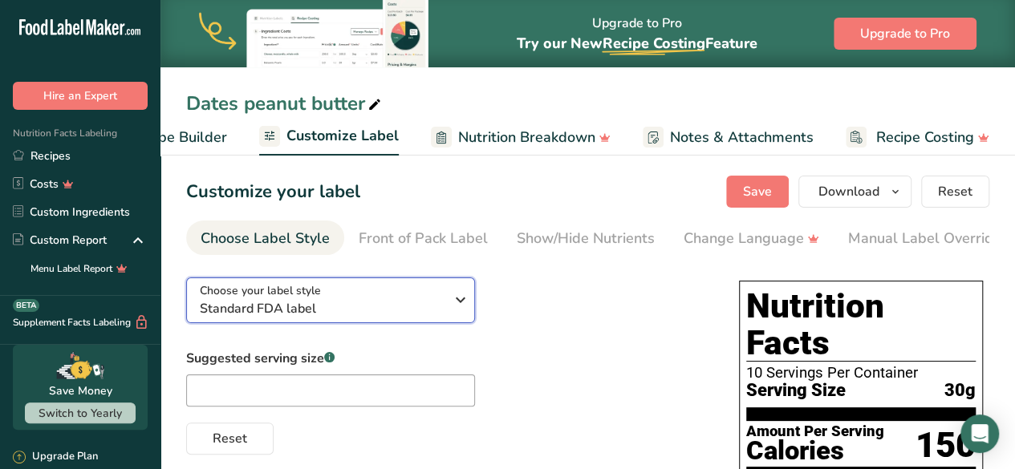
click at [438, 322] on button "Choose your label style Standard FDA label" at bounding box center [330, 300] width 289 height 46
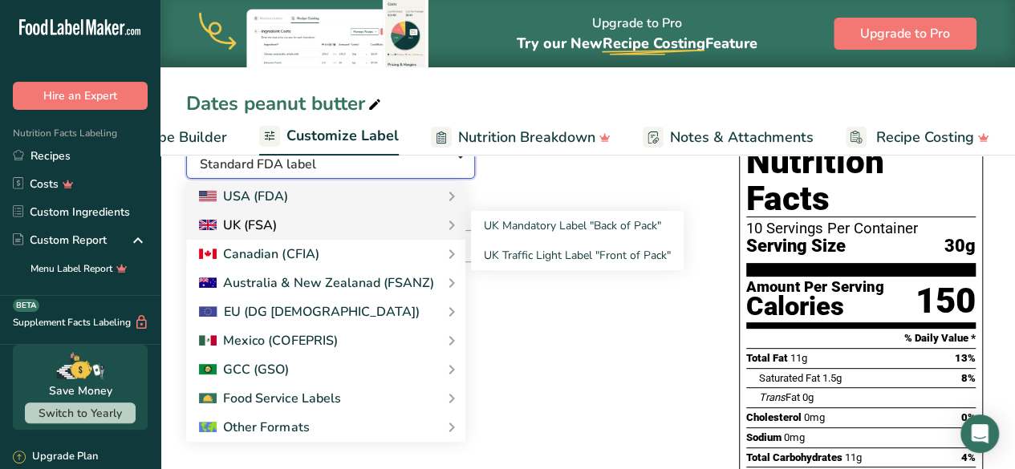
scroll to position [166, 0]
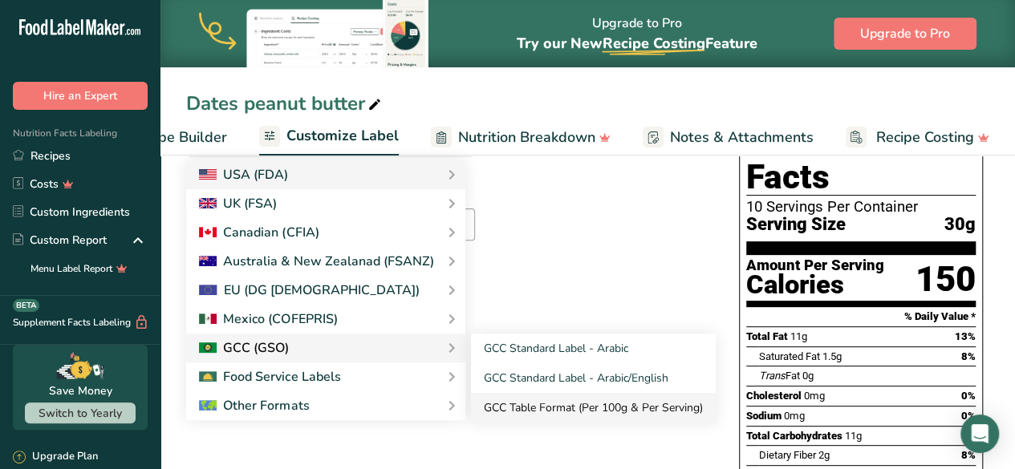
click at [556, 408] on link "GCC Table Format (Per 100g & Per Serving)" at bounding box center [593, 408] width 245 height 30
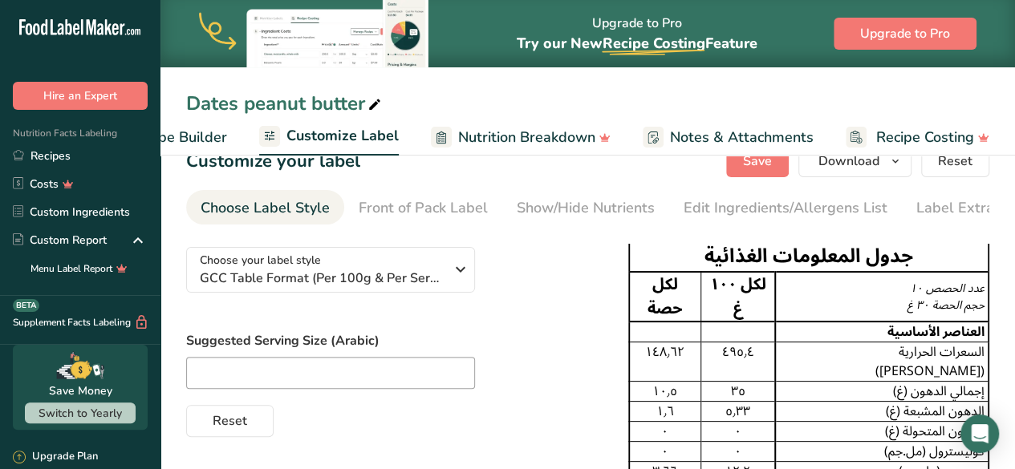
scroll to position [0, 0]
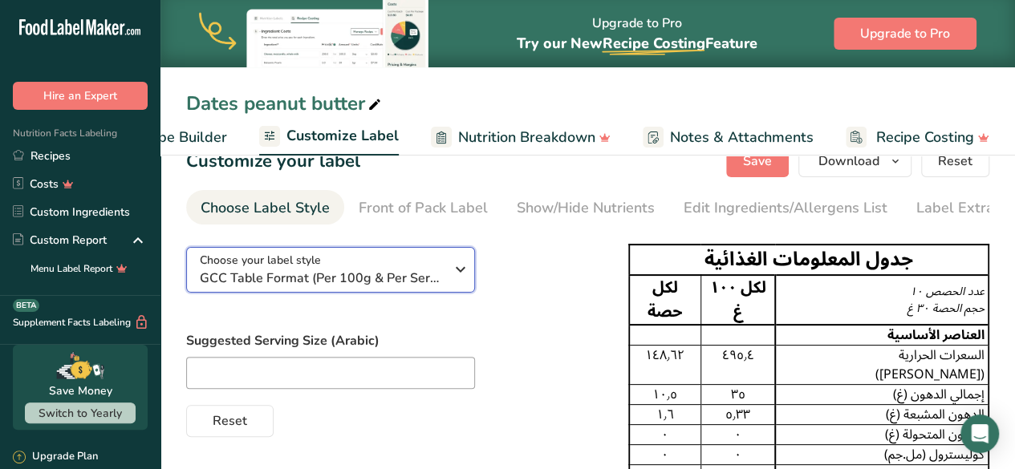
click at [455, 277] on icon "button" at bounding box center [460, 269] width 19 height 29
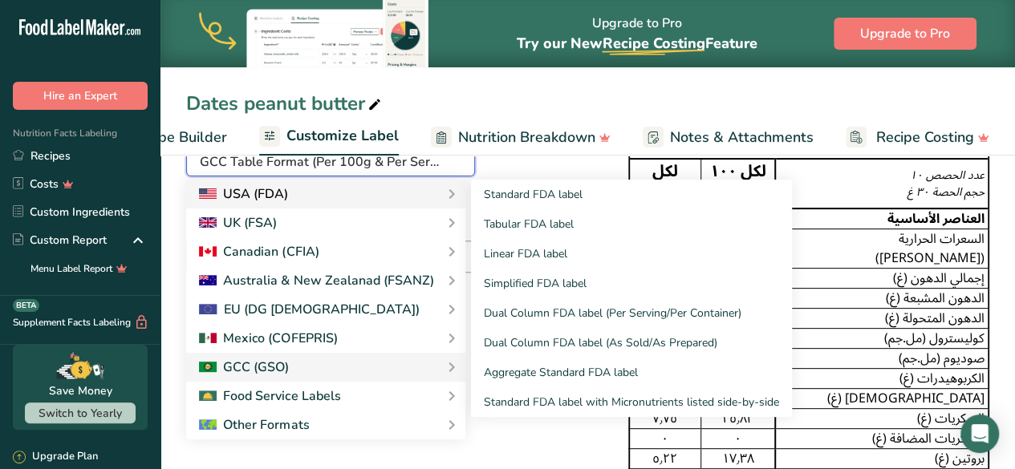
scroll to position [148, 0]
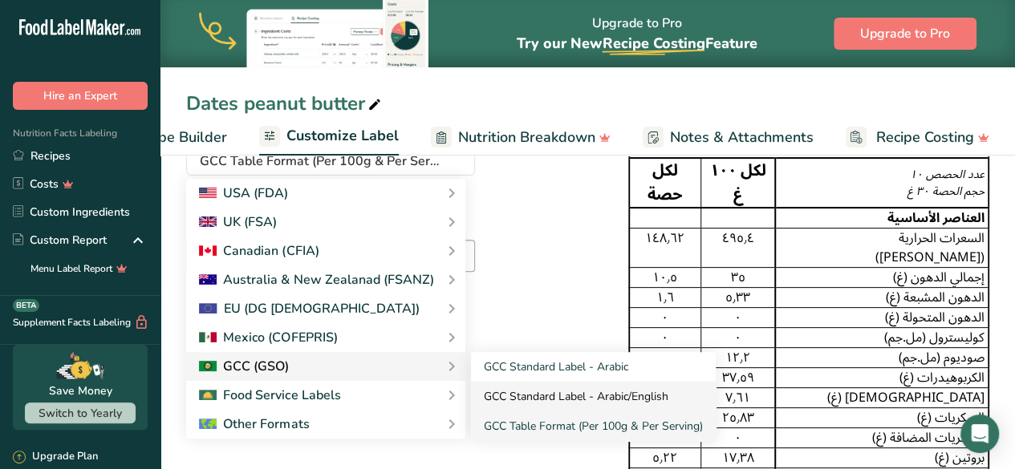
click at [563, 401] on link "GCC Standard Label - Arabic/English" at bounding box center [593, 397] width 245 height 30
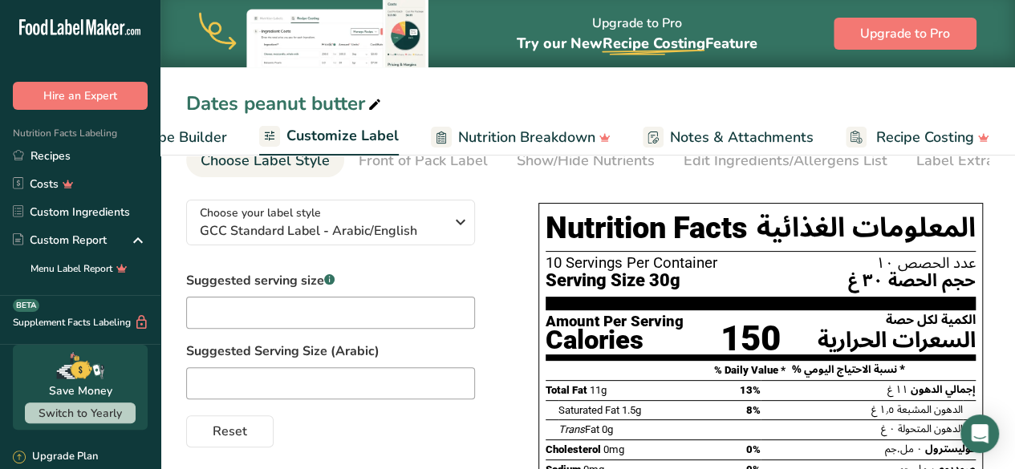
scroll to position [76, 0]
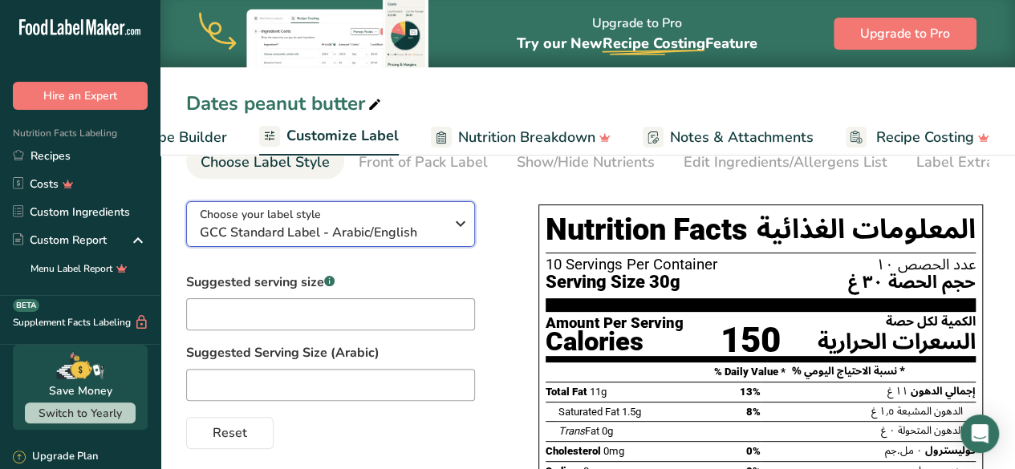
click at [440, 222] on div "Choose your label style GCC Standard Label - Arabic/English" at bounding box center [322, 224] width 245 height 36
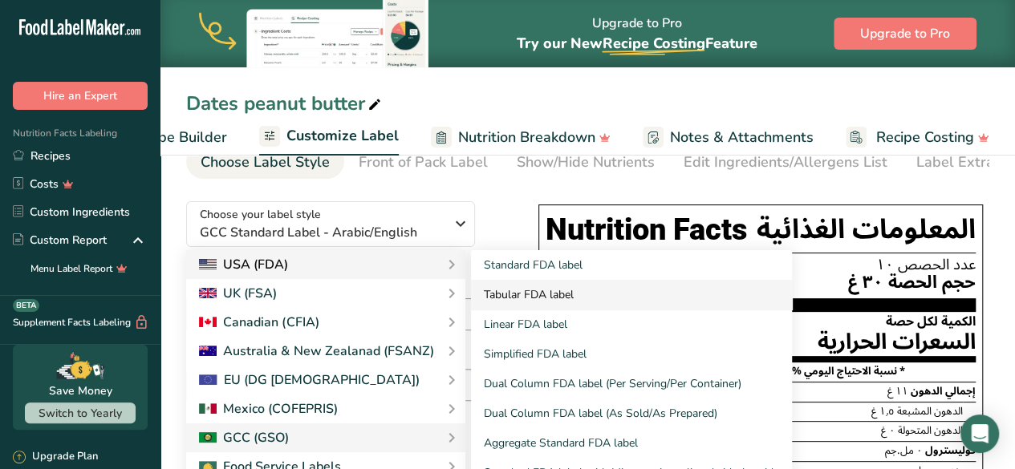
click at [560, 297] on link "Tabular FDA label" at bounding box center [631, 295] width 321 height 30
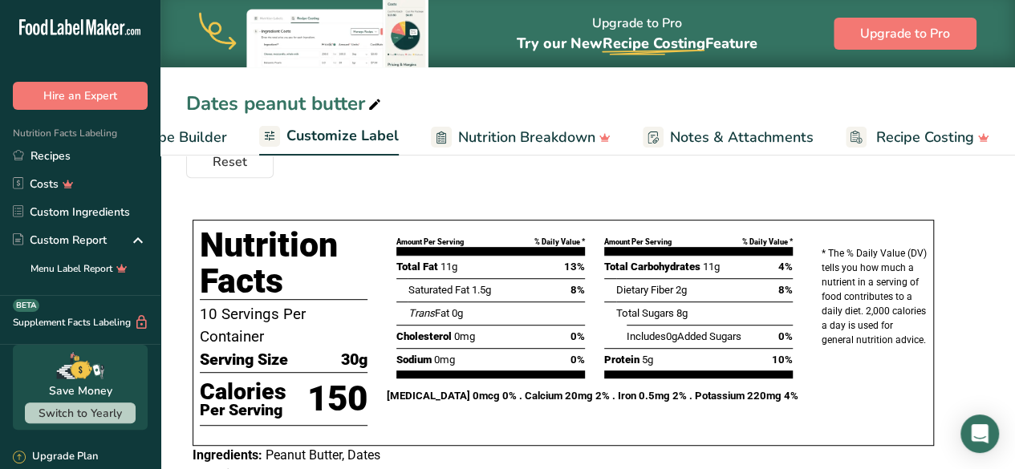
scroll to position [278, 0]
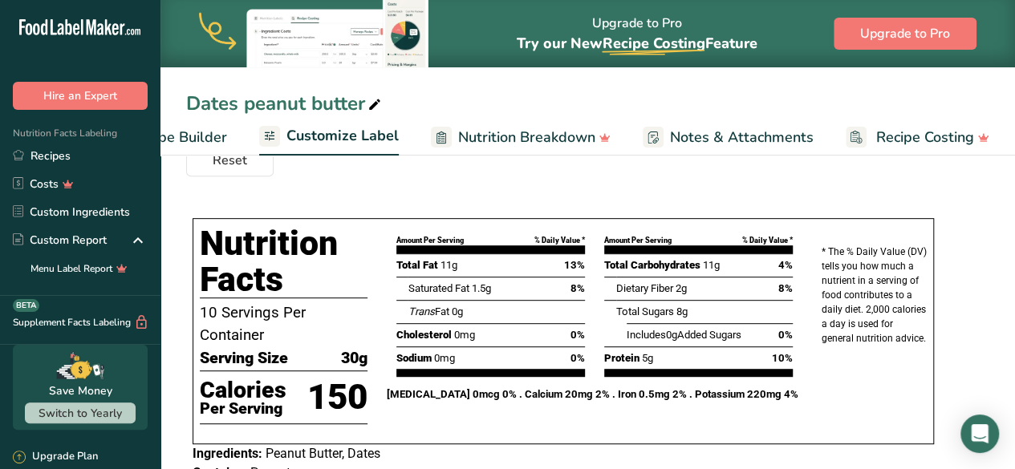
click at [388, 127] on span "Customize Label" at bounding box center [342, 136] width 112 height 22
click at [378, 144] on span "Customize Label" at bounding box center [342, 136] width 112 height 22
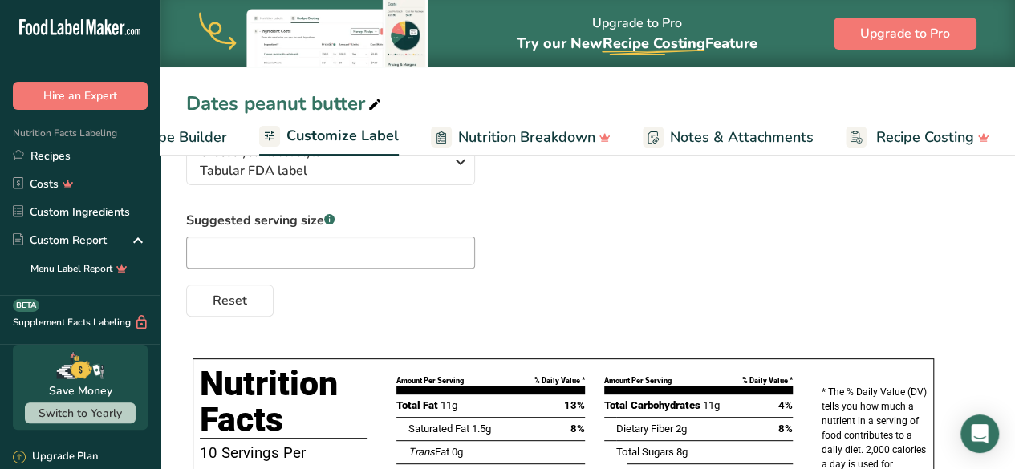
scroll to position [124, 0]
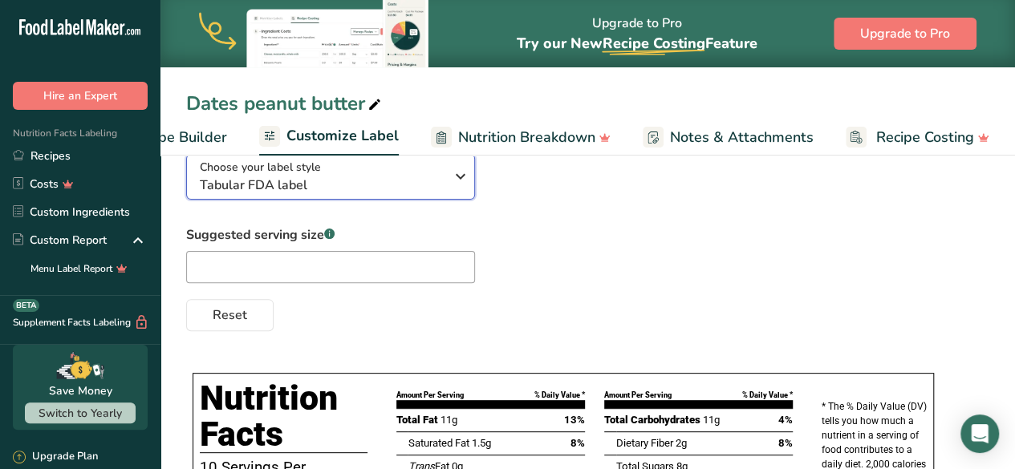
click at [456, 189] on icon "button" at bounding box center [460, 176] width 19 height 29
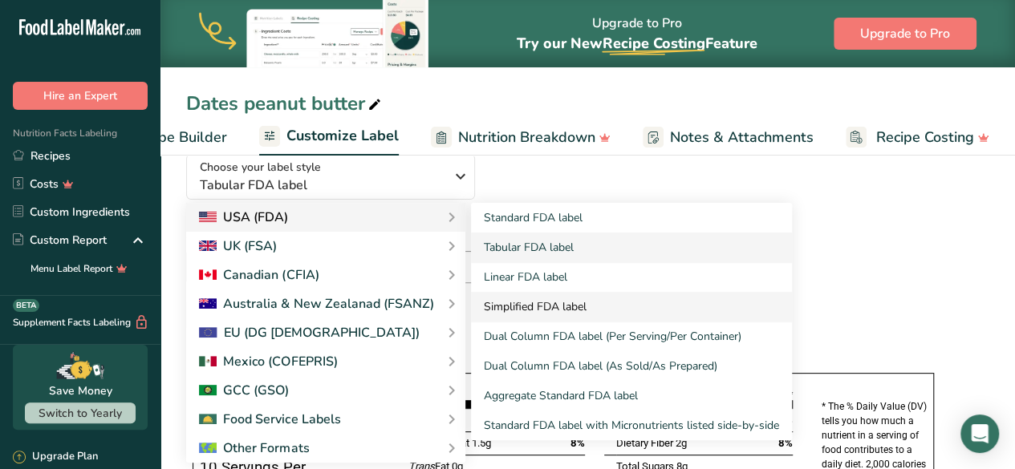
click at [542, 307] on link "Simplified FDA label" at bounding box center [631, 307] width 321 height 30
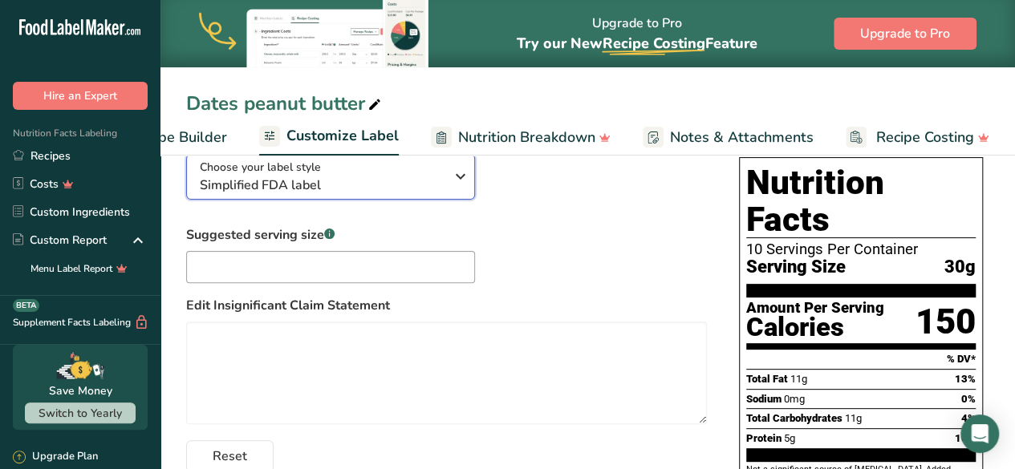
click at [438, 172] on div "Choose your label style Simplified FDA label" at bounding box center [322, 177] width 245 height 36
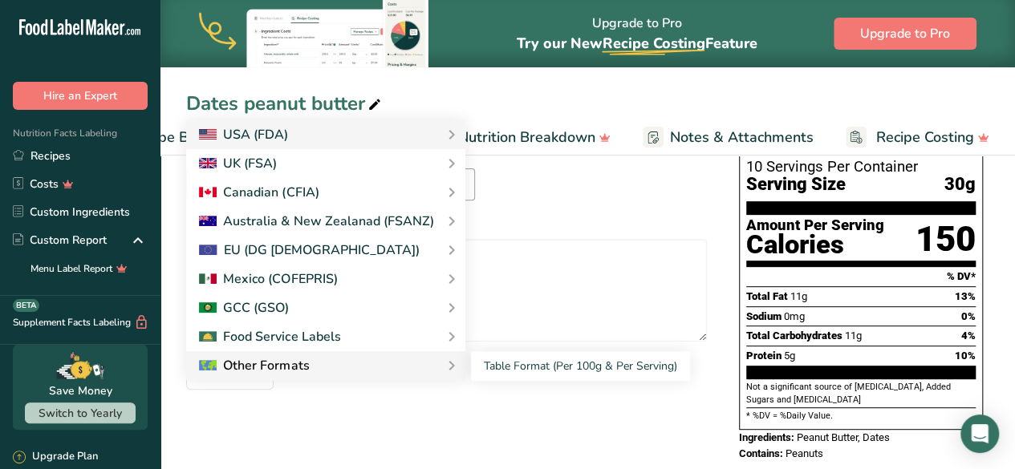
scroll to position [207, 0]
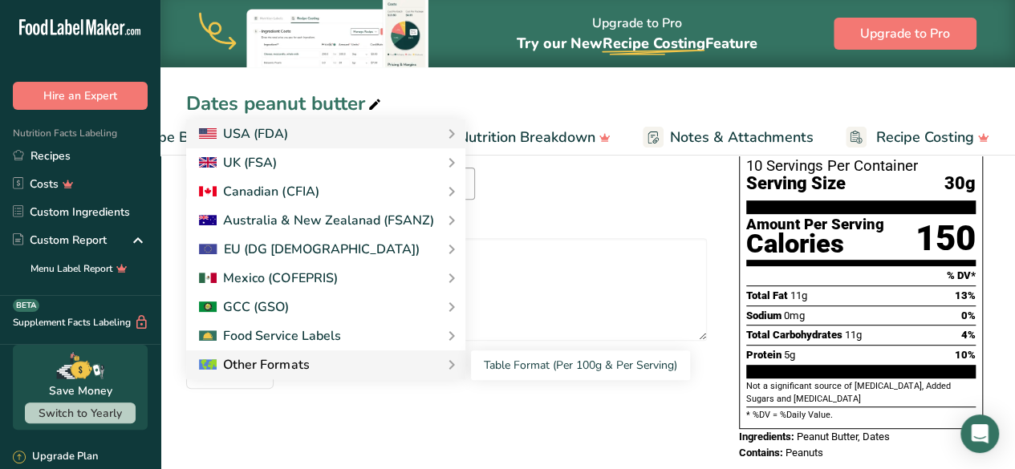
click at [431, 354] on div "Other Formats" at bounding box center [325, 364] width 279 height 29
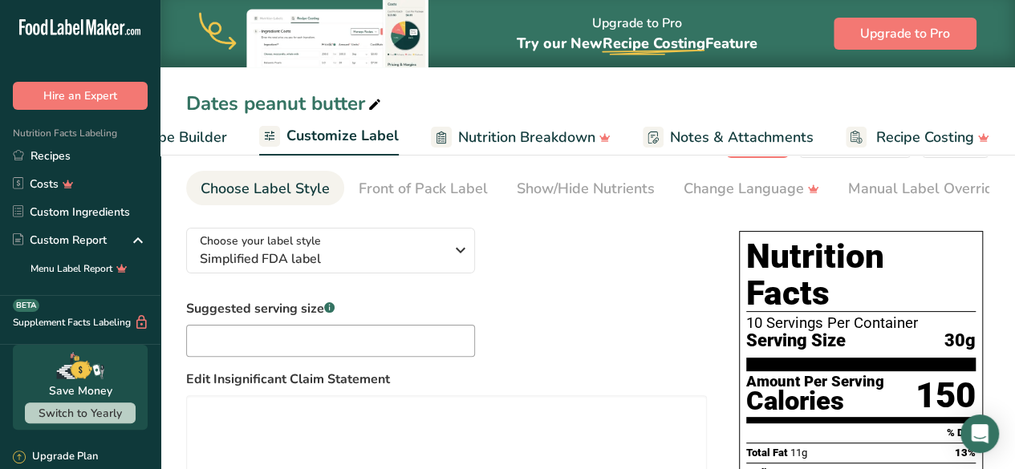
scroll to position [45, 0]
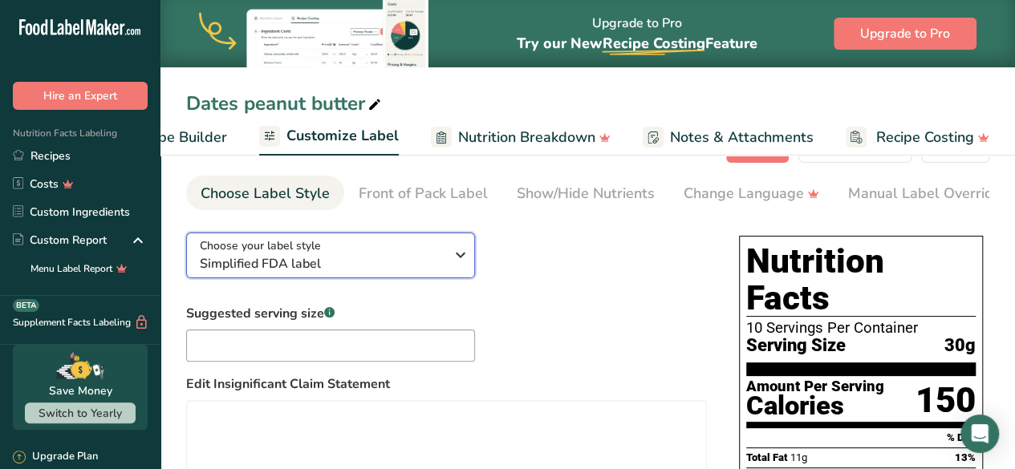
click at [452, 257] on icon "button" at bounding box center [460, 255] width 19 height 29
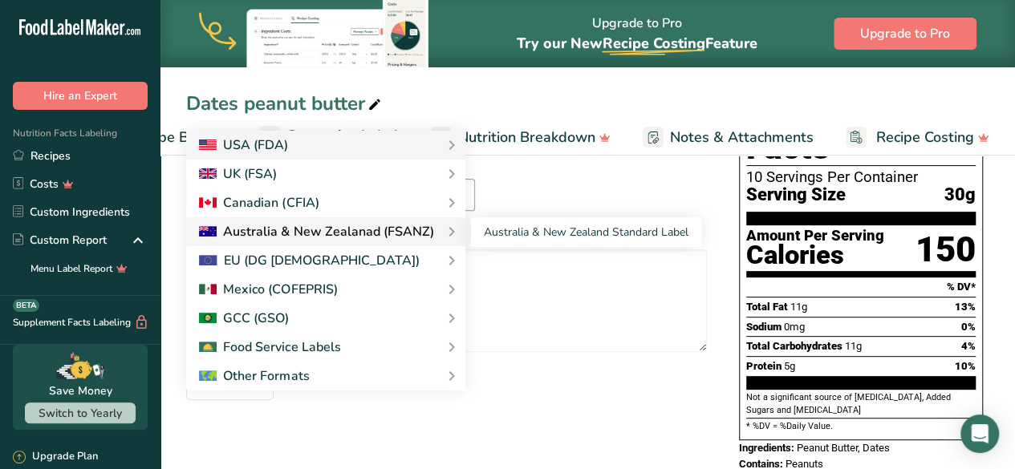
scroll to position [207, 0]
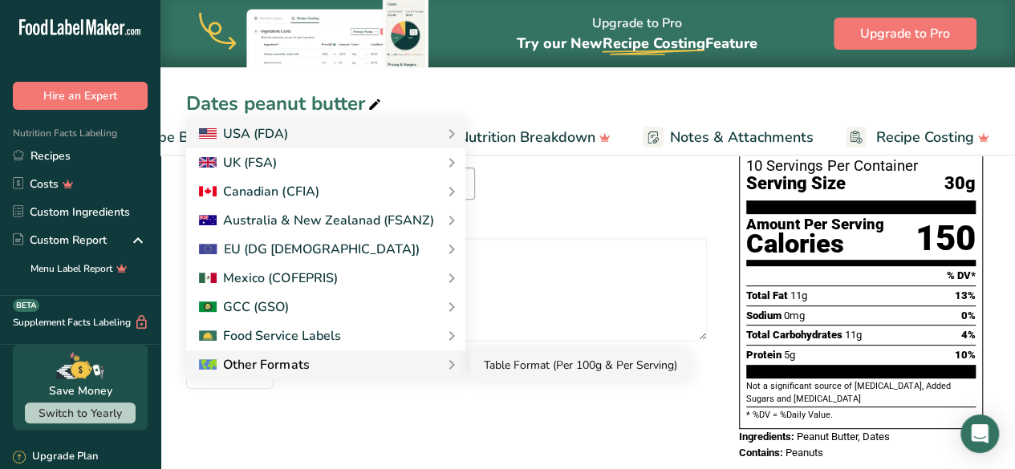
click at [520, 368] on link "Table Format (Per 100g & Per Serving)" at bounding box center [580, 365] width 219 height 30
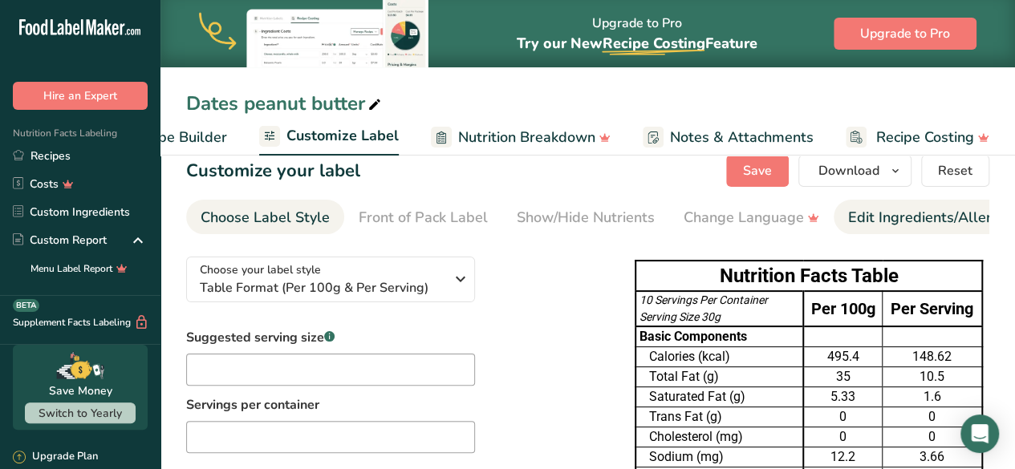
scroll to position [0, 0]
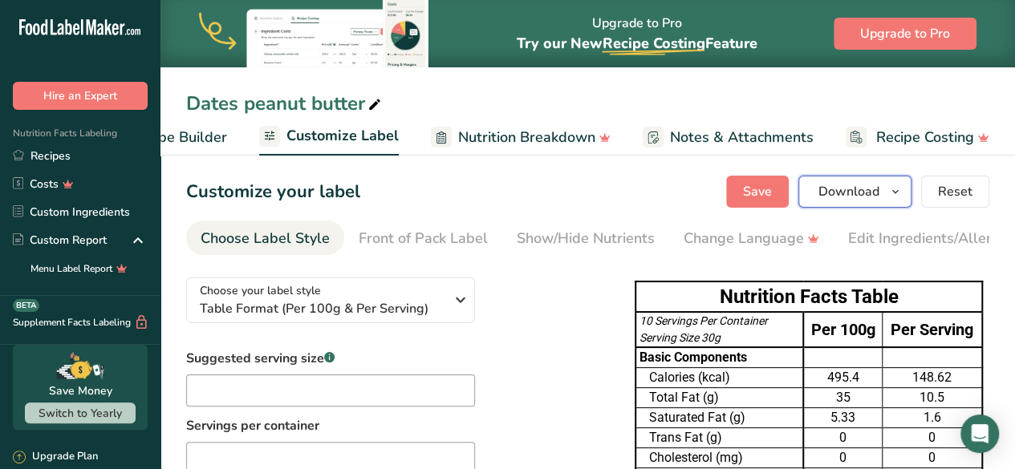
click at [896, 193] on icon "button" at bounding box center [895, 192] width 13 height 20
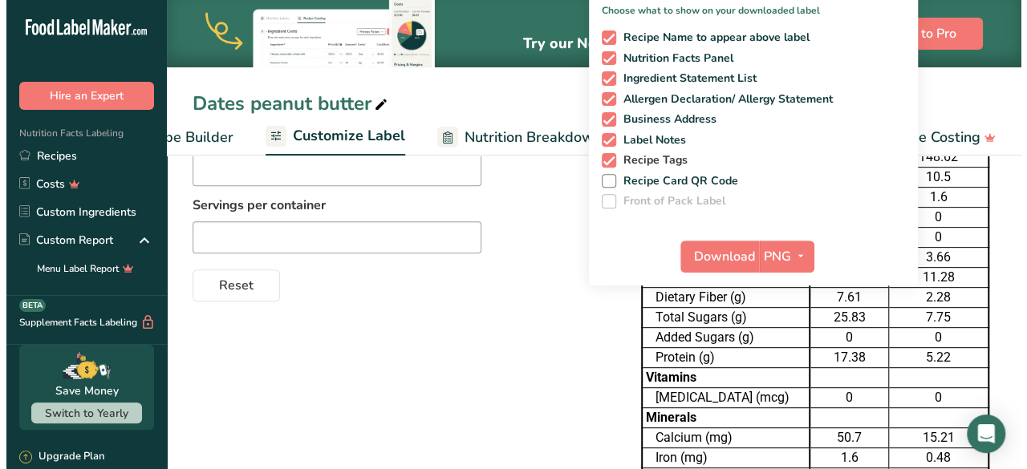
scroll to position [286, 0]
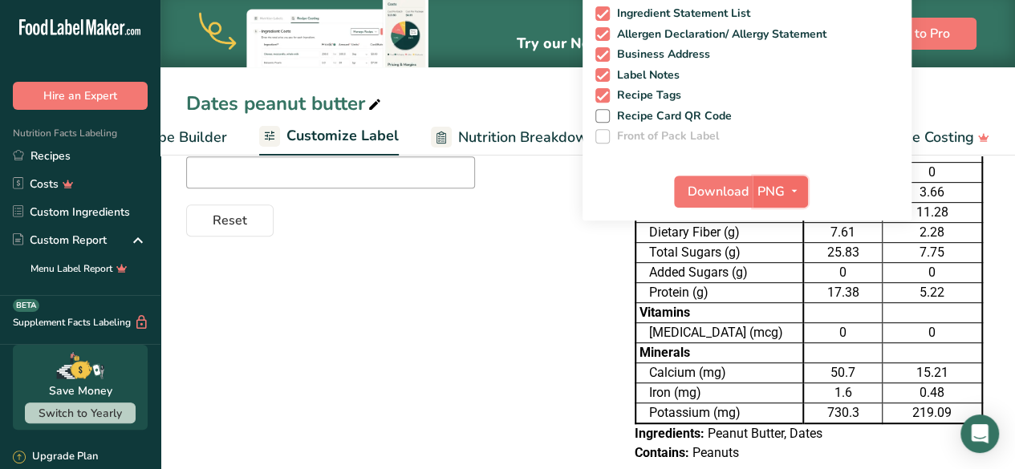
click at [793, 197] on icon "button" at bounding box center [794, 191] width 13 height 20
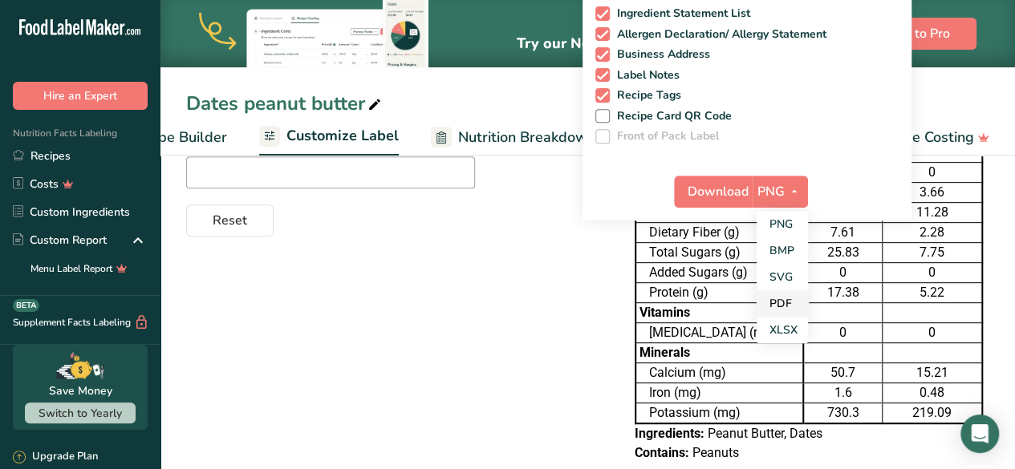
click at [788, 294] on link "PDF" at bounding box center [781, 303] width 51 height 26
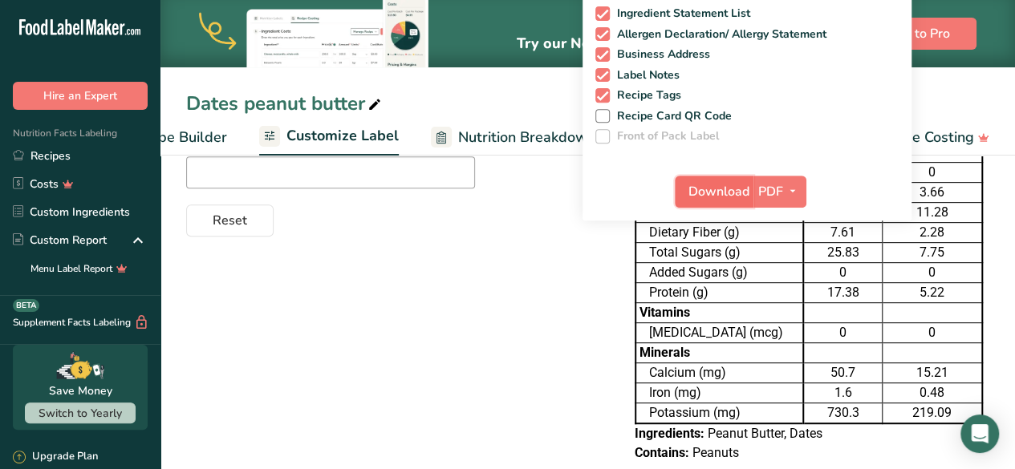
click at [715, 192] on span "Download" at bounding box center [718, 191] width 61 height 19
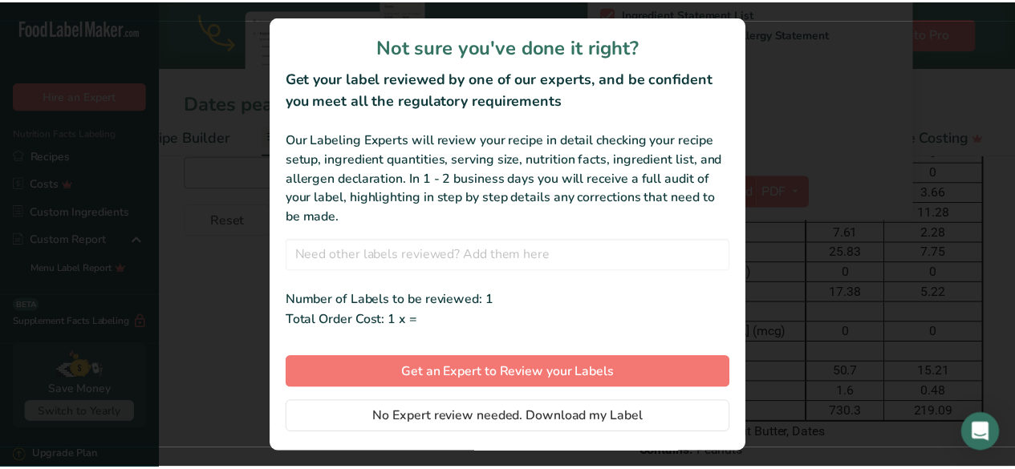
scroll to position [0, 224]
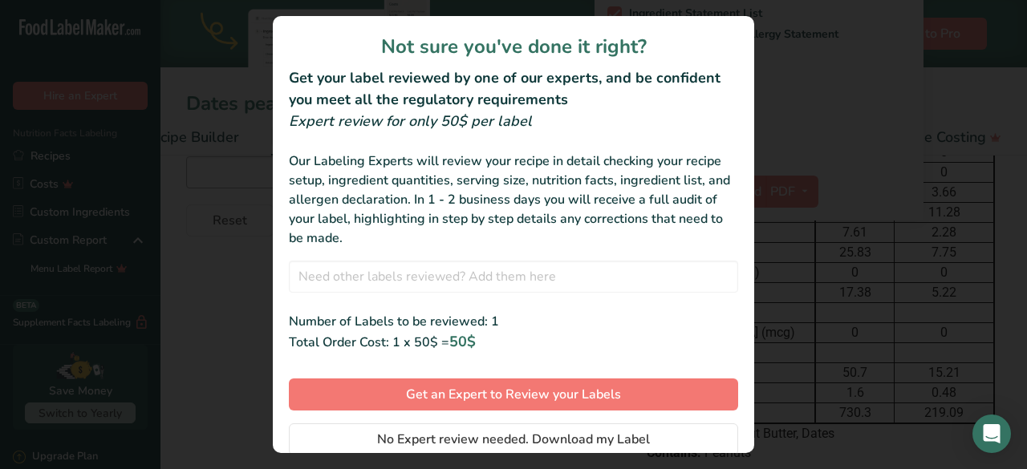
click at [576, 418] on div "Not sure you've done it right? Get your label reviewed by one of our experts, a…" at bounding box center [513, 234] width 481 height 437
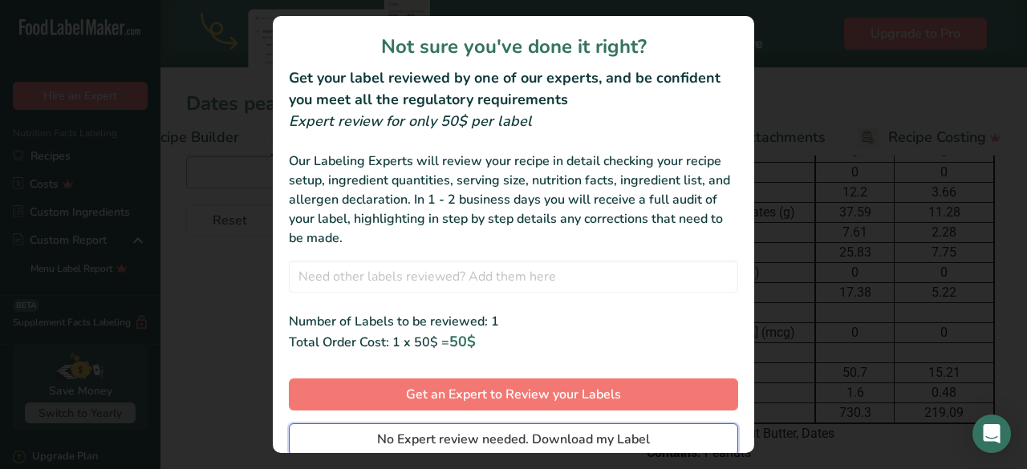
click at [597, 450] on button "No Expert review needed. Download my Label" at bounding box center [513, 439] width 449 height 32
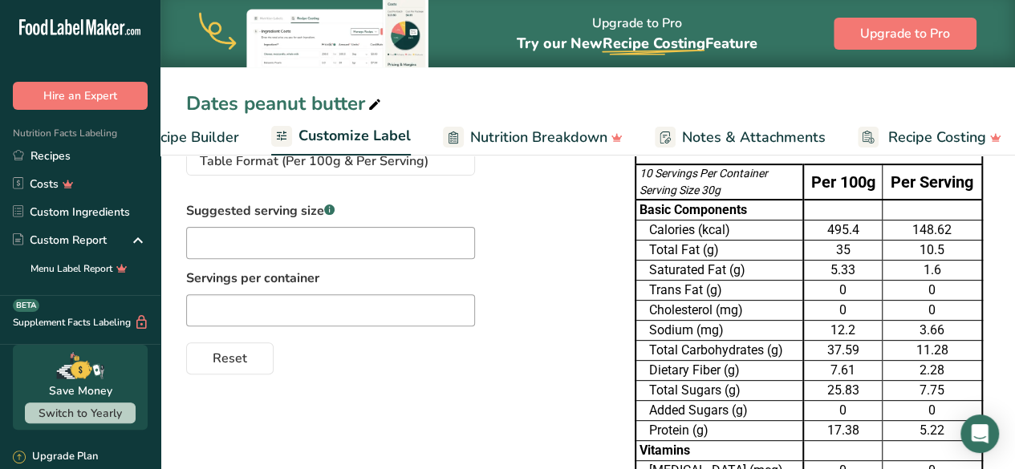
scroll to position [0, 0]
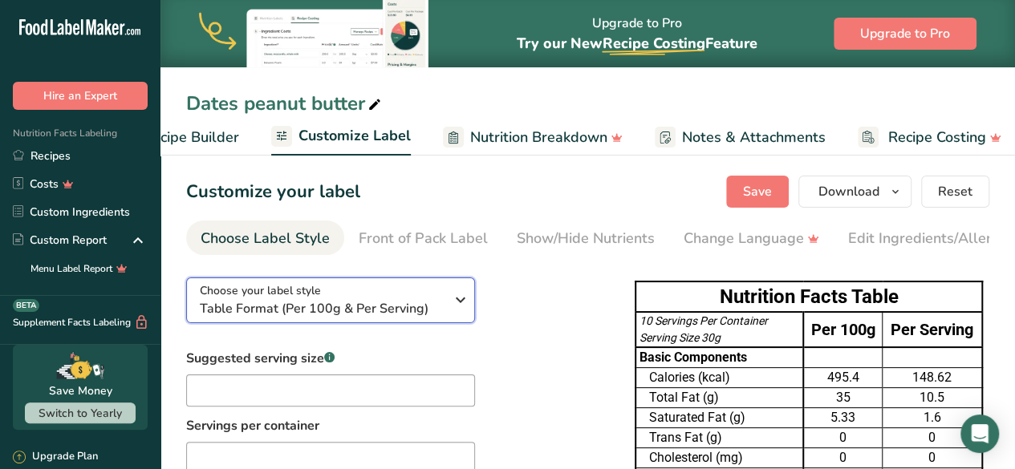
click at [426, 298] on div "Choose your label style Table Format (Per 100g & Per Serving)" at bounding box center [322, 300] width 245 height 36
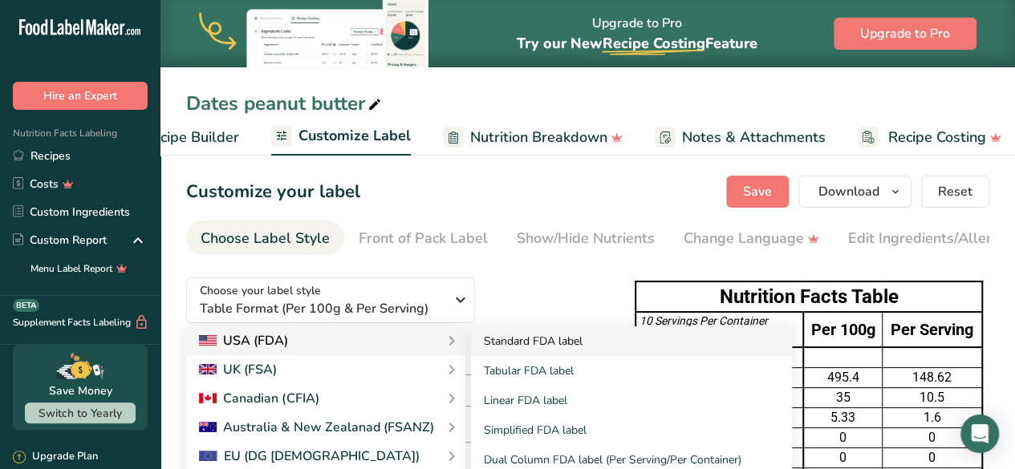
click at [534, 347] on link "Standard FDA label" at bounding box center [631, 341] width 321 height 30
